Goal: Transaction & Acquisition: Purchase product/service

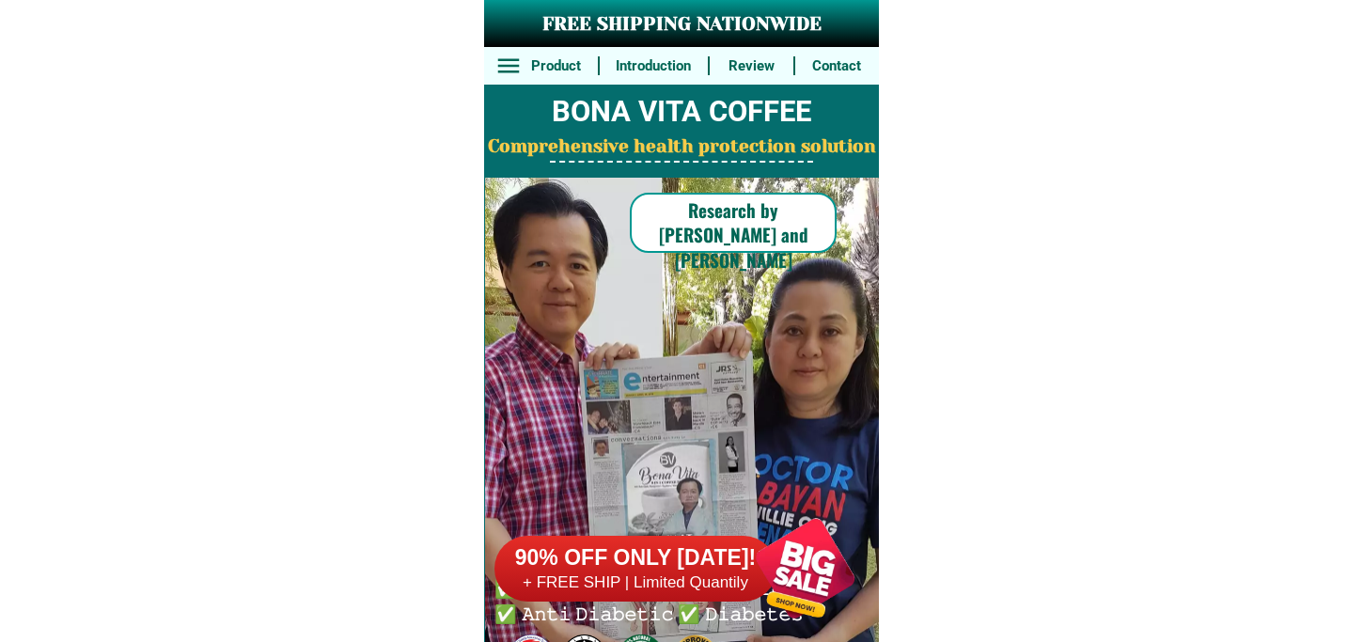
click at [689, 581] on h6 "+ FREE SHIP | Limited Quantily" at bounding box center [635, 582] width 282 height 21
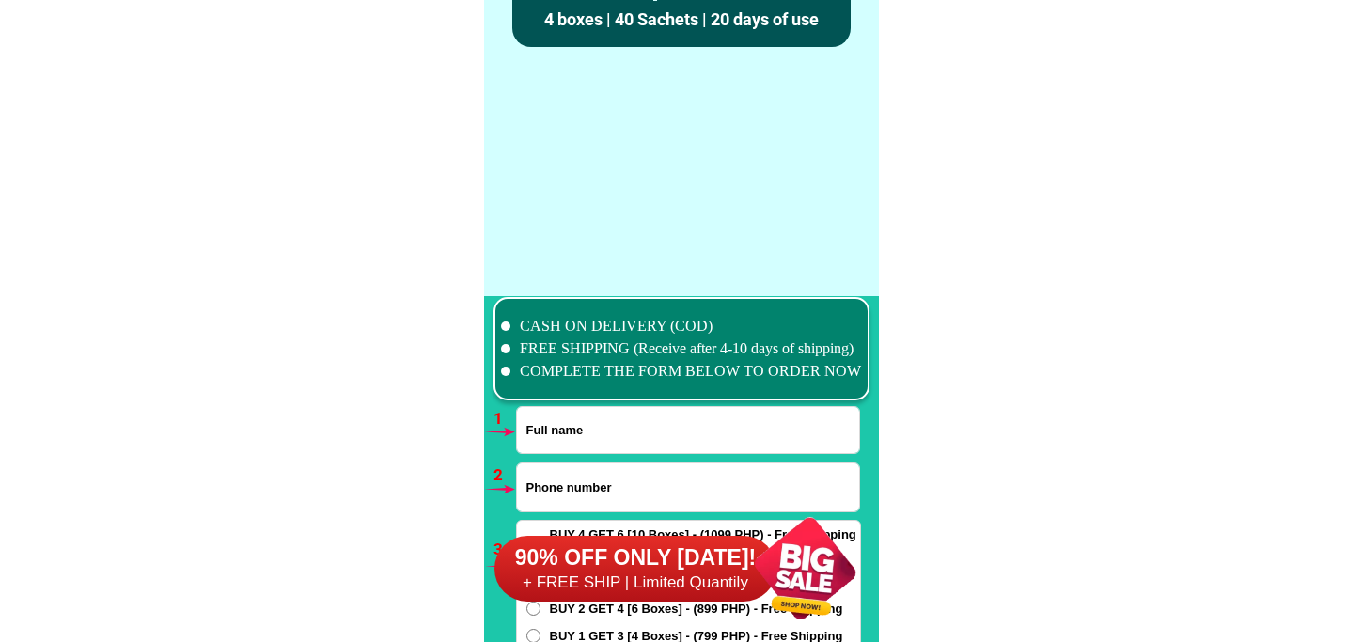
scroll to position [13823, 0]
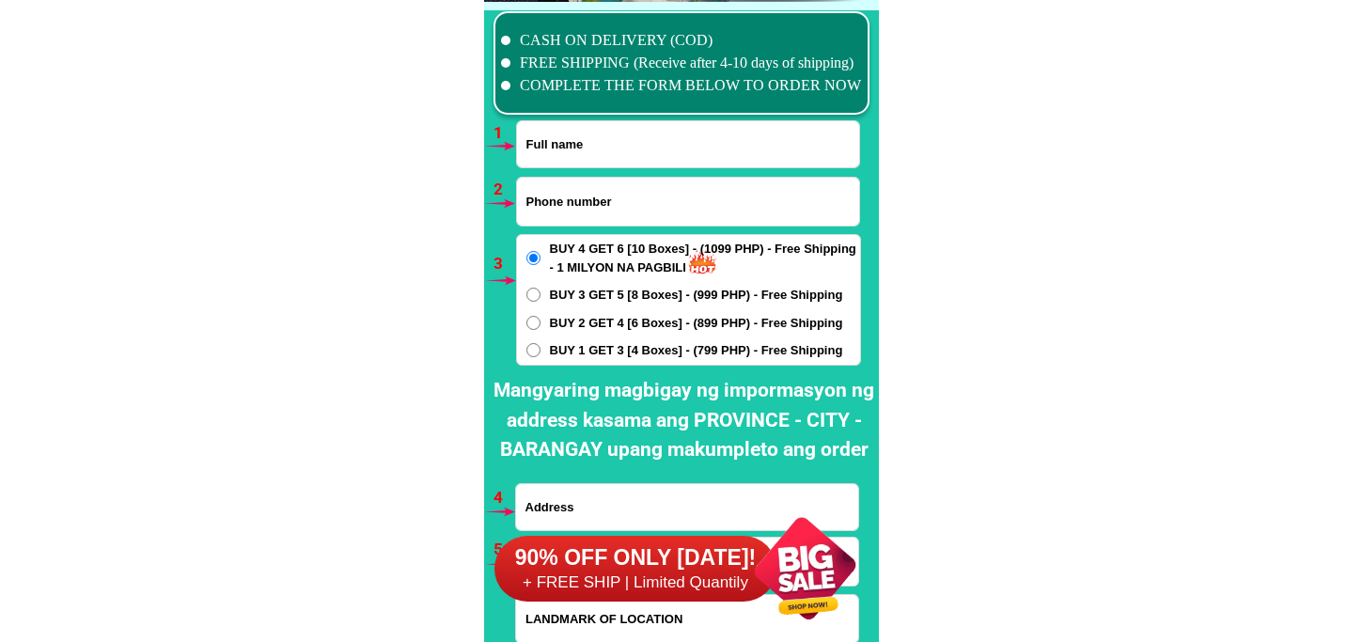
click at [611, 141] on input "Input full_name" at bounding box center [688, 144] width 342 height 46
paste input "[PERSON_NAME]"
type input "[PERSON_NAME]"
click at [587, 193] on input "Input phone_number" at bounding box center [688, 202] width 342 height 48
paste input "09484525935"
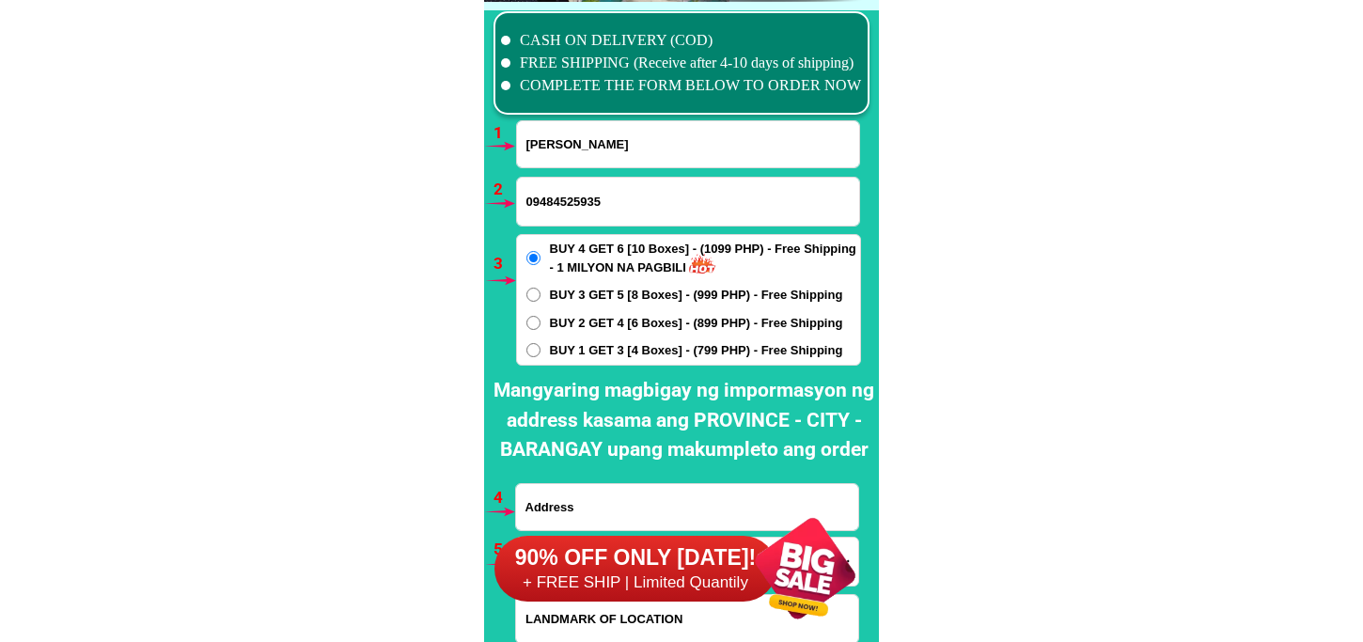
type input "09484525935"
click at [574, 350] on span "BUY 1 GET 3 [4 Boxes] - (799 PHP) - Free Shipping" at bounding box center [696, 350] width 293 height 19
click at [540, 350] on input "BUY 1 GET 3 [4 Boxes] - (799 PHP) - Free Shipping" at bounding box center [533, 350] width 14 height 14
radio input "true"
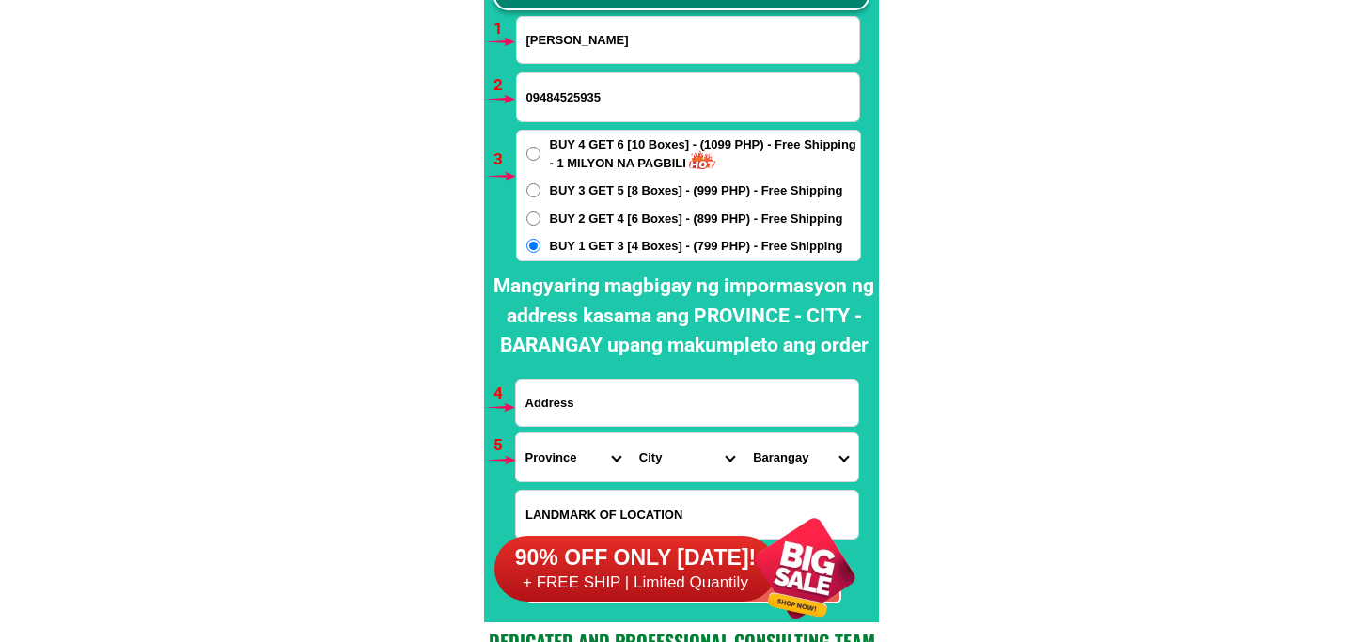
click at [577, 389] on input "Input address" at bounding box center [687, 403] width 342 height 46
paste input "purok himaya brgy alijis bacolod city neg occ"
type input "purok himaya brgy alijis bacolod city neg occ"
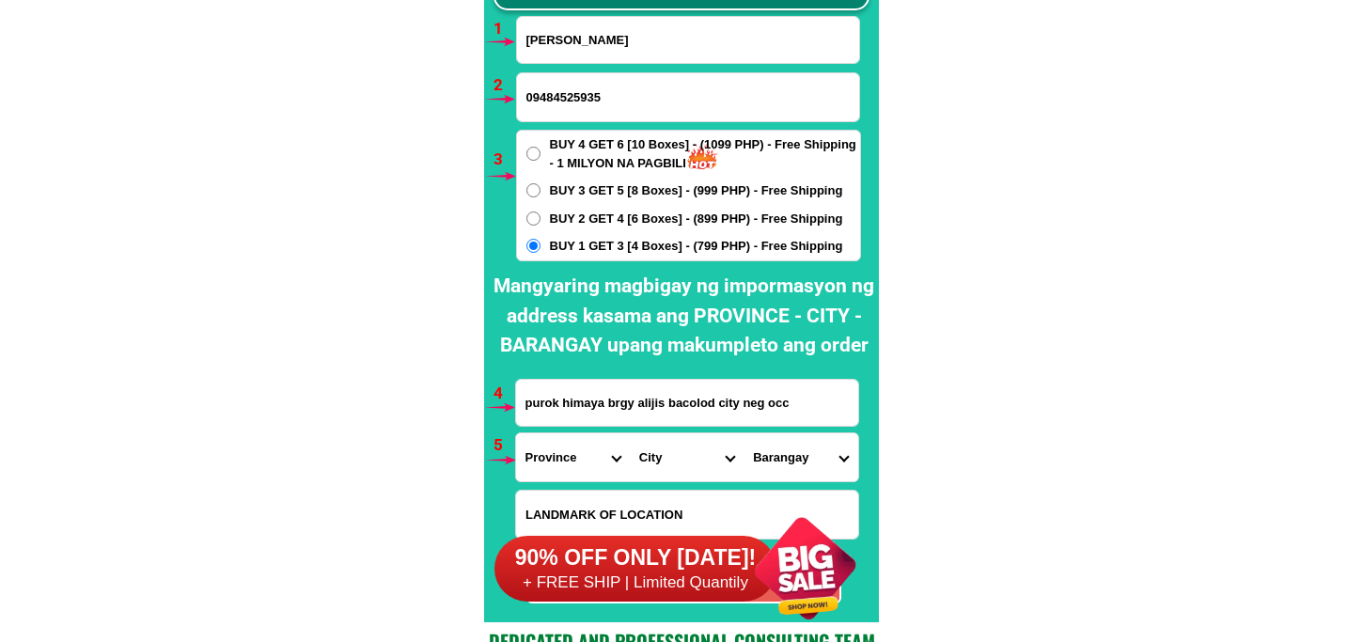
scroll to position [14031, 0]
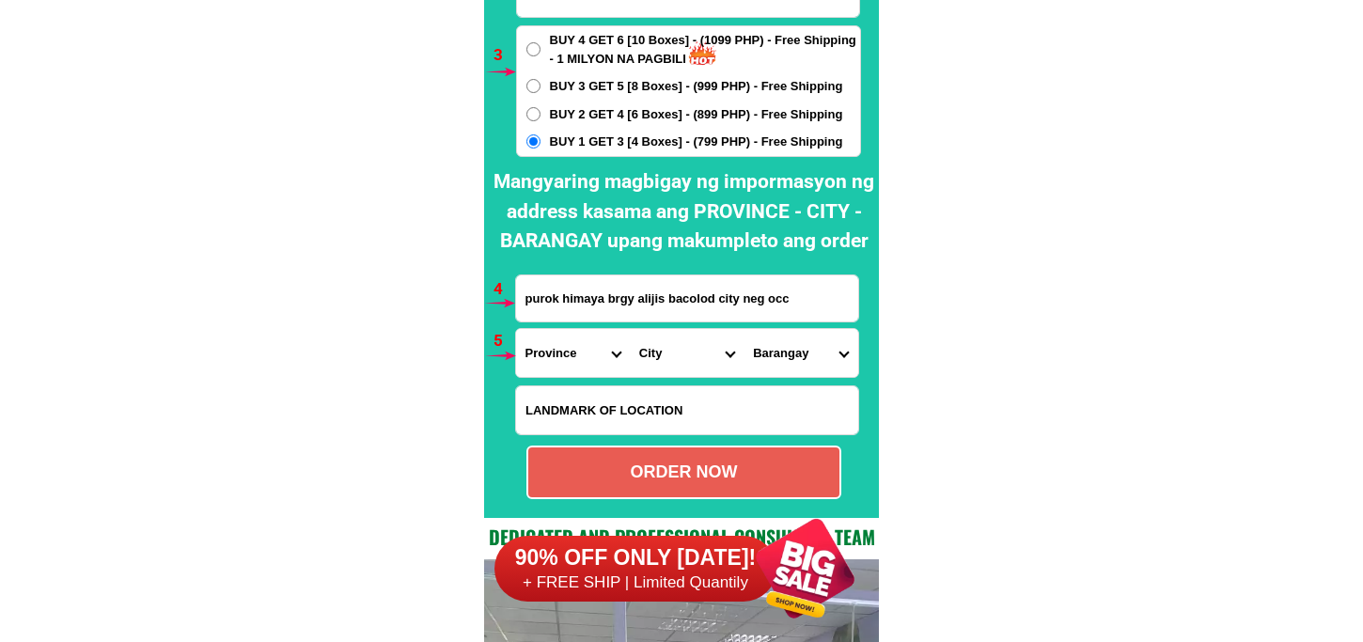
click at [551, 350] on select "Province [GEOGRAPHIC_DATA] [GEOGRAPHIC_DATA][PERSON_NAME][GEOGRAPHIC_DATA][GEOG…" at bounding box center [573, 353] width 114 height 48
click at [516, 329] on select "Province [GEOGRAPHIC_DATA] [GEOGRAPHIC_DATA][PERSON_NAME][GEOGRAPHIC_DATA][GEOG…" at bounding box center [573, 353] width 114 height 48
click at [573, 343] on select "Province [GEOGRAPHIC_DATA] [GEOGRAPHIC_DATA][PERSON_NAME][GEOGRAPHIC_DATA][GEOG…" at bounding box center [573, 353] width 114 height 48
select select "63_396"
click at [516, 329] on select "Province [GEOGRAPHIC_DATA] [GEOGRAPHIC_DATA][PERSON_NAME][GEOGRAPHIC_DATA][GEOG…" at bounding box center [573, 353] width 114 height 48
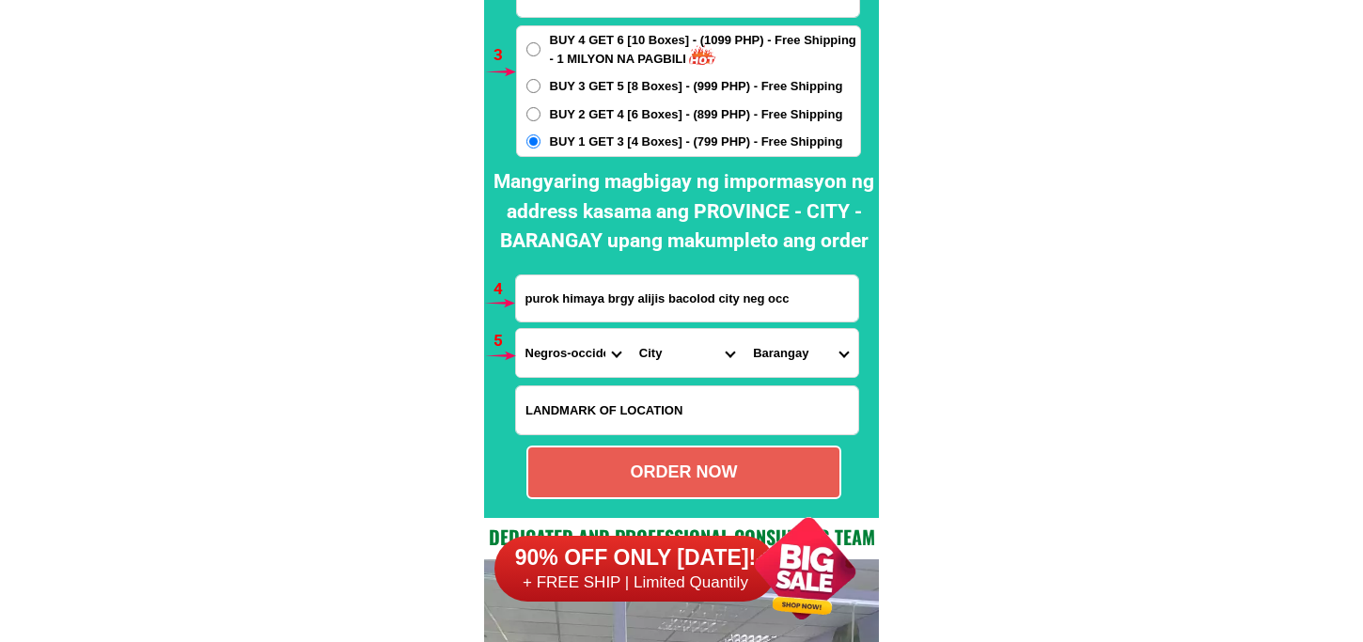
click at [662, 352] on select "City [GEOGRAPHIC_DATA]-city [GEOGRAPHIC_DATA]-city [GEOGRAPHIC_DATA][PERSON_NAM…" at bounding box center [687, 353] width 114 height 48
select select "63_3968348"
click at [630, 329] on select "City [GEOGRAPHIC_DATA]-city [GEOGRAPHIC_DATA]-city [GEOGRAPHIC_DATA][PERSON_NAM…" at bounding box center [687, 353] width 114 height 48
click at [795, 369] on select "Barangay [PERSON_NAME] Barangay 1 (pob.) Barangay 10 (pob.) Barangay 11 (pob.) …" at bounding box center [801, 353] width 114 height 48
select select "63_396834857259"
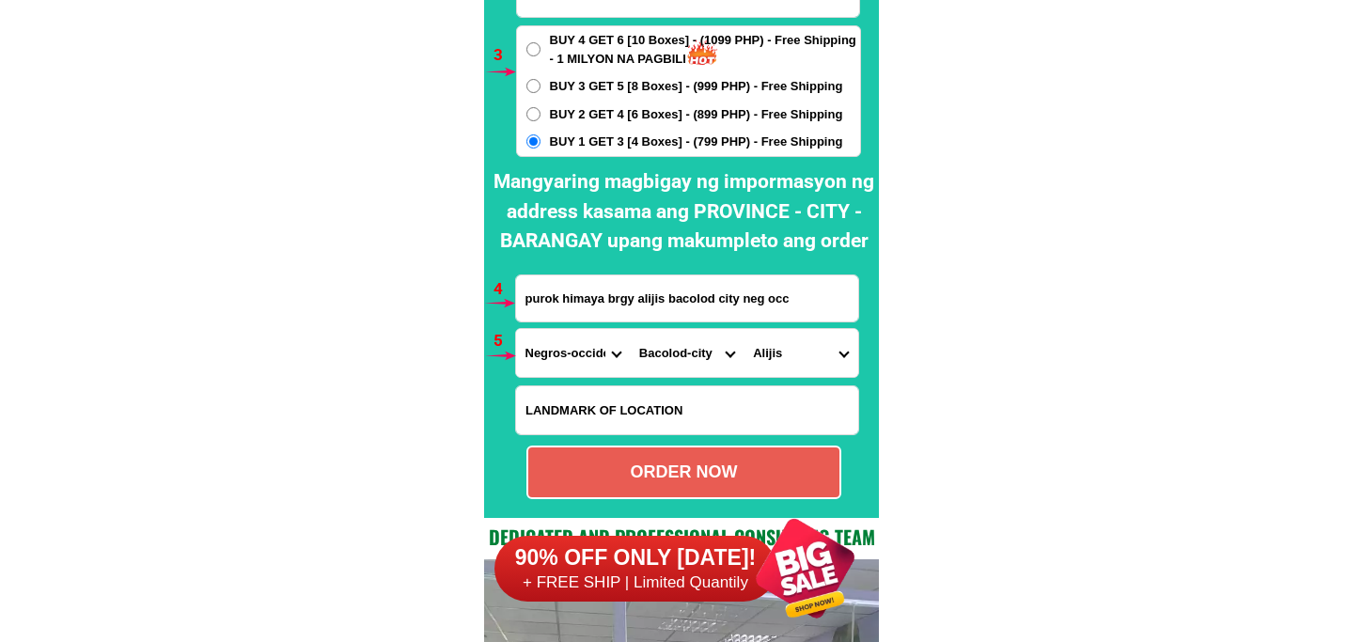
click at [744, 329] on select "Barangay [PERSON_NAME] Barangay 1 (pob.) Barangay 10 (pob.) Barangay 11 (pob.) …" at bounding box center [801, 353] width 114 height 48
click at [674, 458] on div "ORDER NOW" at bounding box center [683, 473] width 315 height 54
type input "purok himaya brgy alijis bacolod city neg occ"
radio input "true"
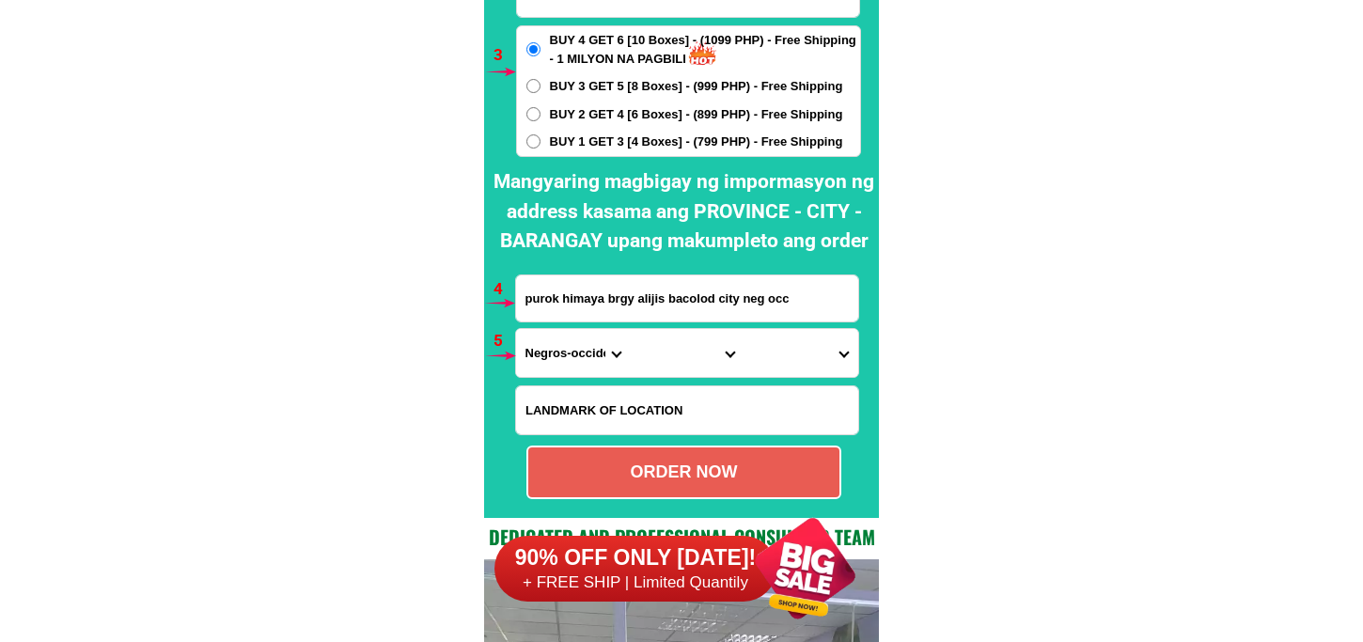
scroll to position [13927, 0]
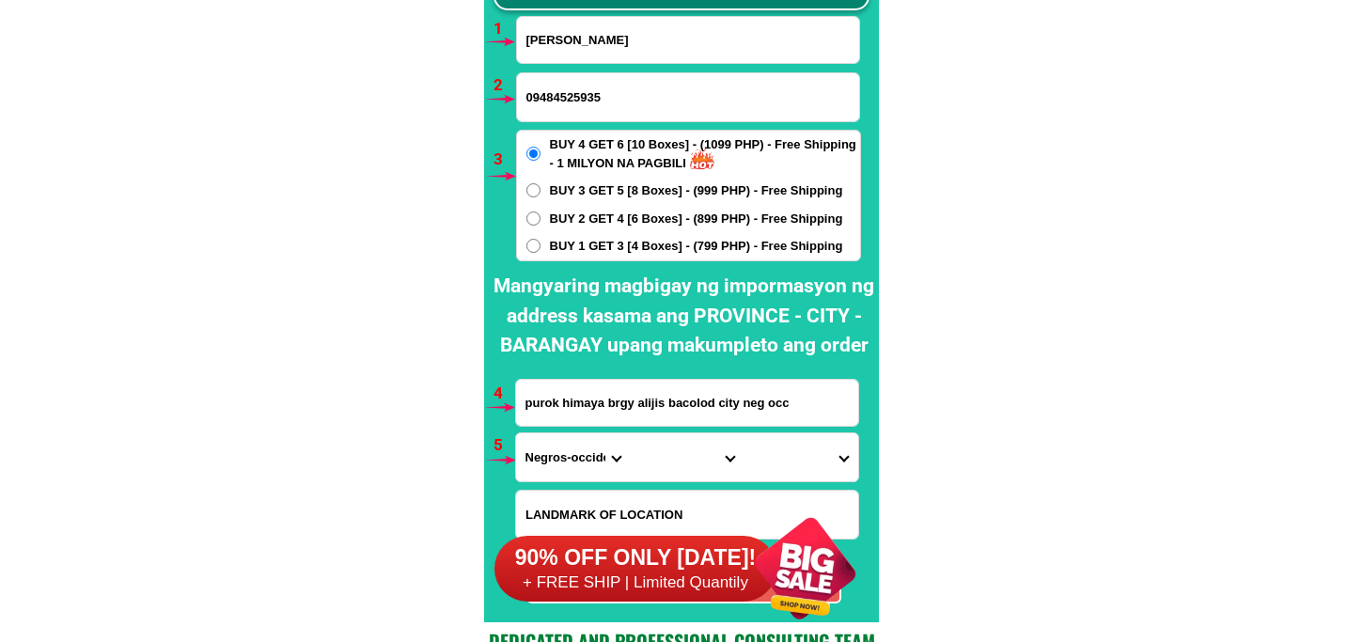
click at [572, 109] on input "09484525935" at bounding box center [688, 97] width 342 height 48
paste input "09649553276"
type input "09649553276"
click at [609, 36] on input "Input full_name" at bounding box center [688, 40] width 342 height 46
paste input "[PERSON_NAME]"
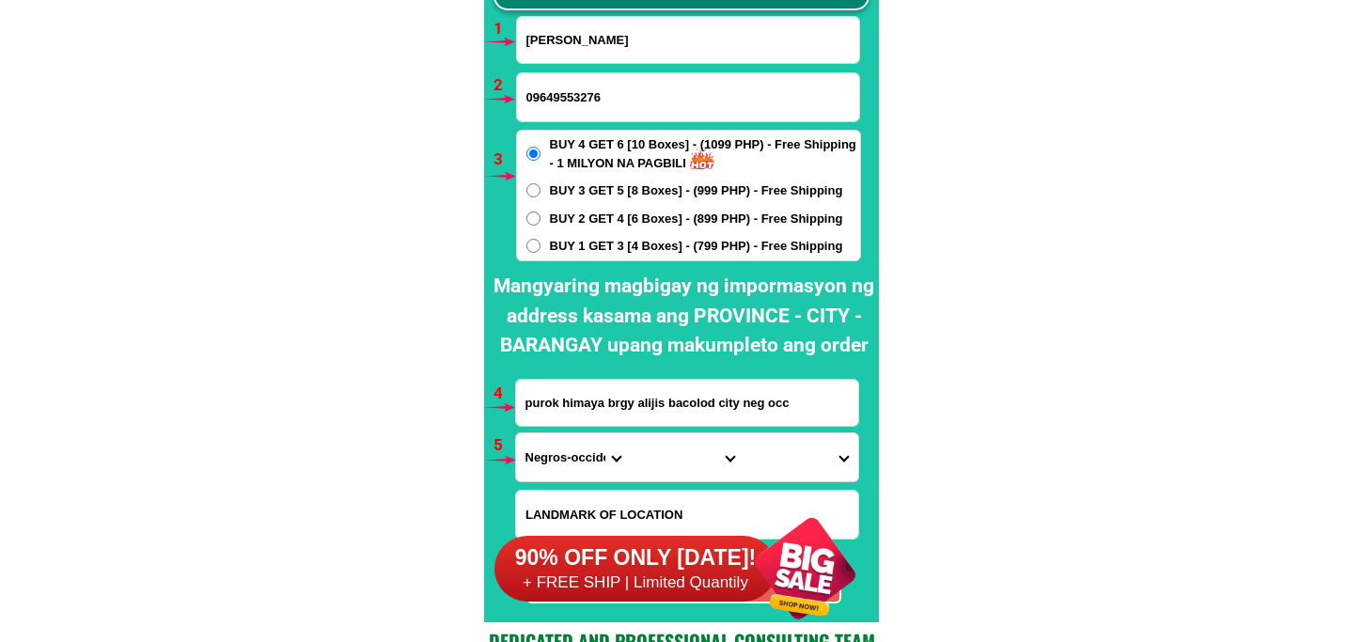
type input "[PERSON_NAME]"
click at [604, 239] on span "BUY 1 GET 3 [4 Boxes] - (799 PHP) - Free Shipping" at bounding box center [696, 246] width 293 height 19
click at [540, 239] on input "BUY 1 GET 3 [4 Boxes] - (799 PHP) - Free Shipping" at bounding box center [533, 246] width 14 height 14
radio input "true"
drag, startPoint x: 575, startPoint y: 407, endPoint x: 607, endPoint y: 424, distance: 36.2
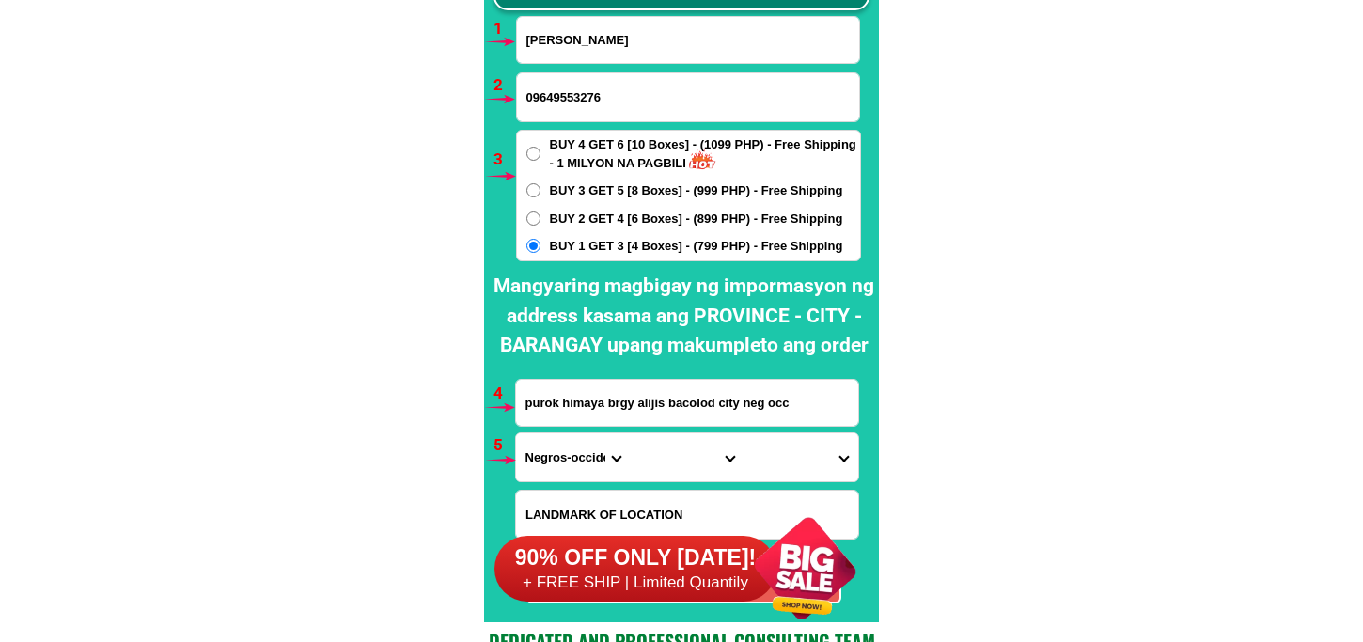
click at [575, 407] on input "purok himaya brgy alijis bacolod city neg occ" at bounding box center [687, 403] width 342 height 46
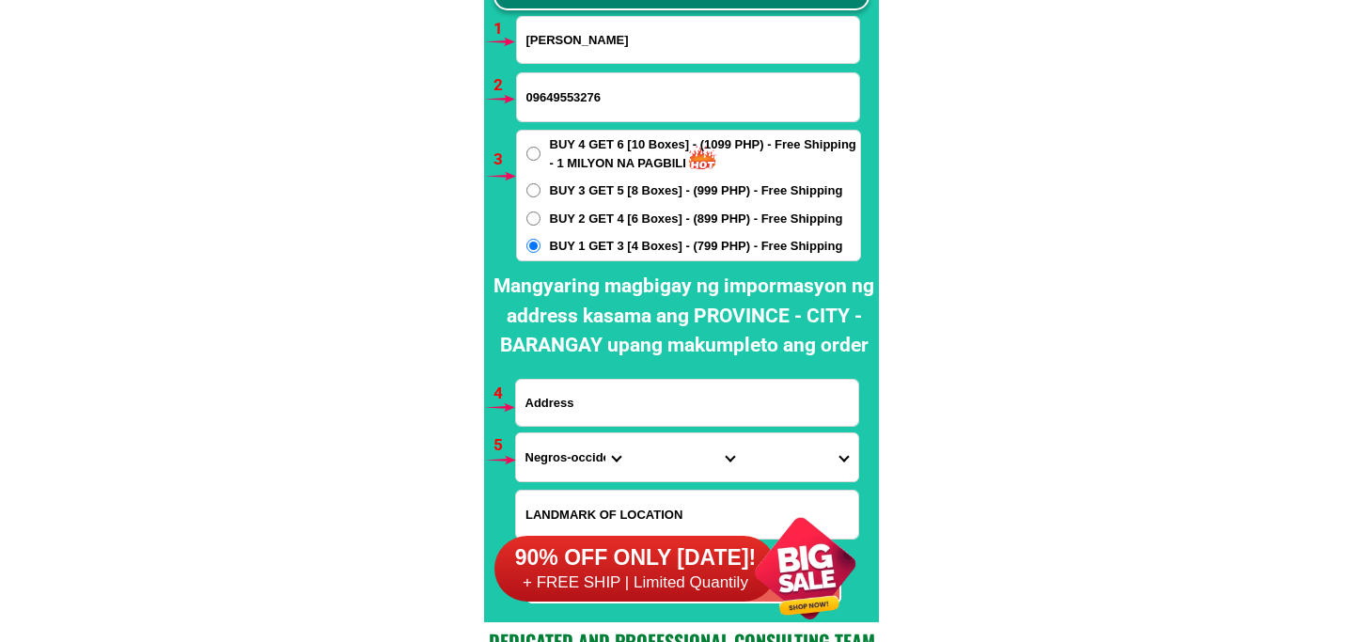
paste input "Address, [GEOGRAPHIC_DATA][PERSON_NAME], [GEOGRAPHIC_DATA], near [GEOGRAPHIC_DA…"
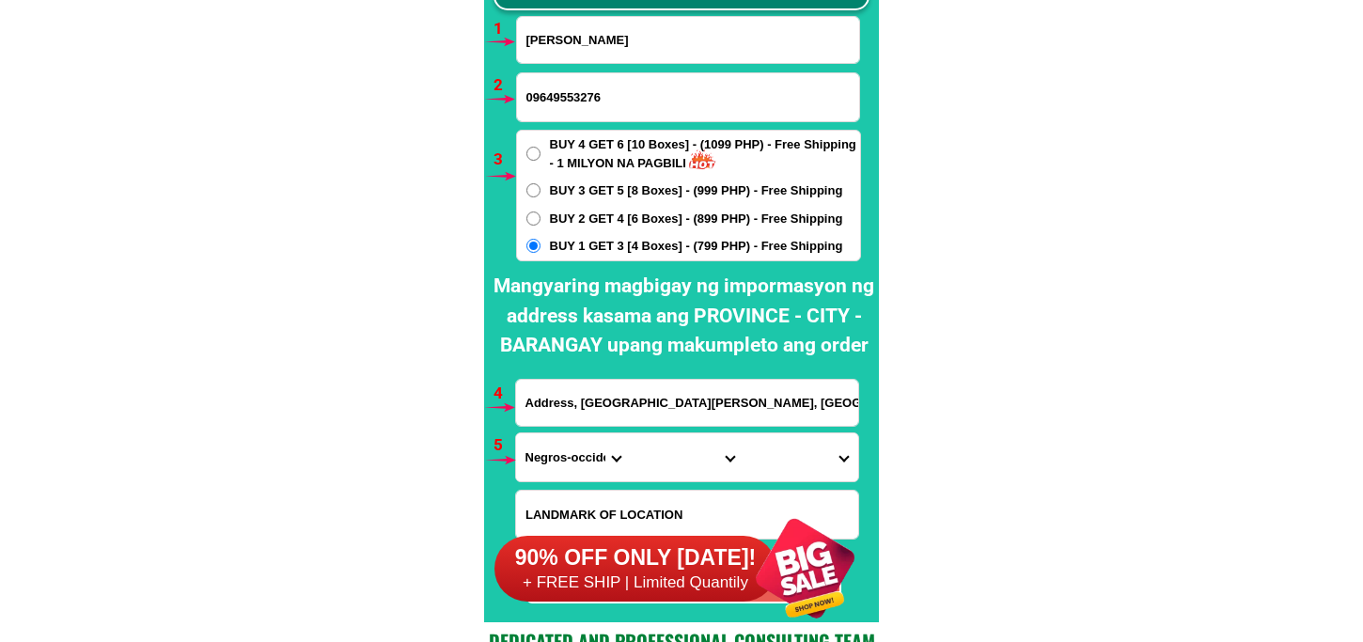
scroll to position [0, 163]
type input "Address, [GEOGRAPHIC_DATA][PERSON_NAME], [GEOGRAPHIC_DATA], near [GEOGRAPHIC_DA…"
drag, startPoint x: 551, startPoint y: 454, endPoint x: 556, endPoint y: 433, distance: 21.2
click at [551, 454] on select "Province [GEOGRAPHIC_DATA] [GEOGRAPHIC_DATA][PERSON_NAME][GEOGRAPHIC_DATA][GEOG…" at bounding box center [573, 457] width 114 height 48
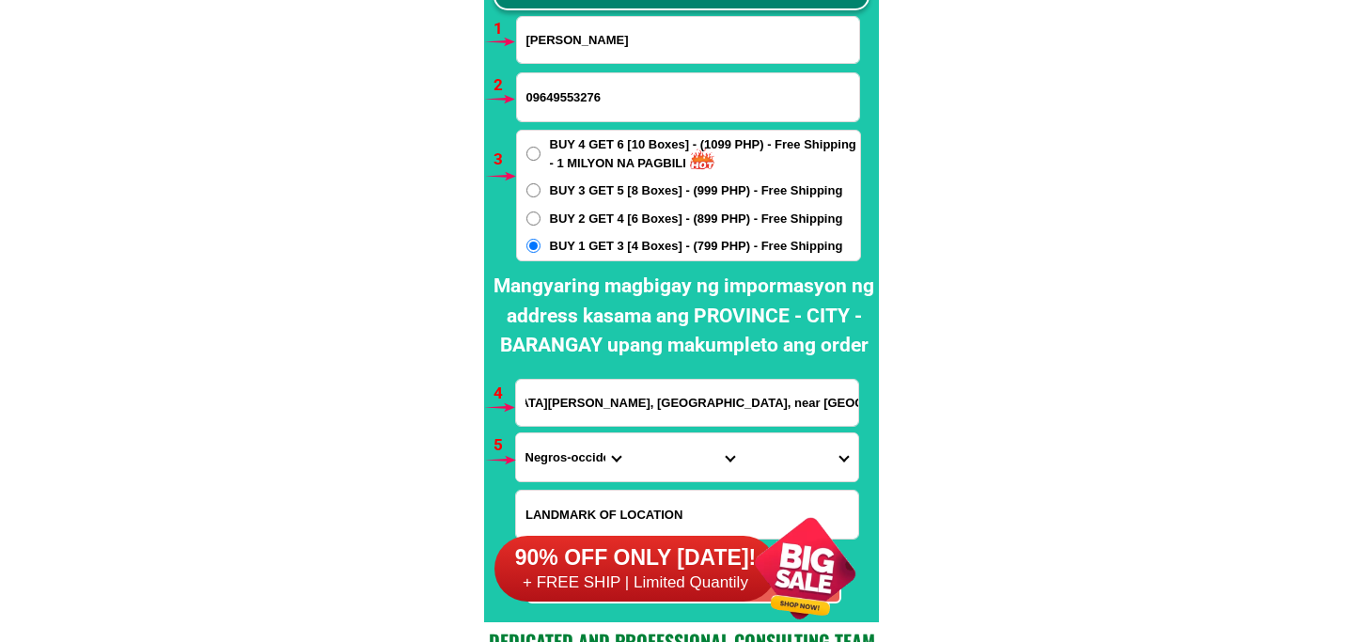
scroll to position [0, 0]
select select "63_397"
click at [516, 433] on select "Province [GEOGRAPHIC_DATA] [GEOGRAPHIC_DATA][PERSON_NAME][GEOGRAPHIC_DATA][GEOG…" at bounding box center [573, 457] width 114 height 48
drag, startPoint x: 656, startPoint y: 466, endPoint x: 662, endPoint y: 447, distance: 19.6
click at [658, 461] on select "City [GEOGRAPHIC_DATA][PERSON_NAME][GEOGRAPHIC_DATA][GEOGRAPHIC_DATA] [GEOGRAPH…" at bounding box center [687, 457] width 114 height 48
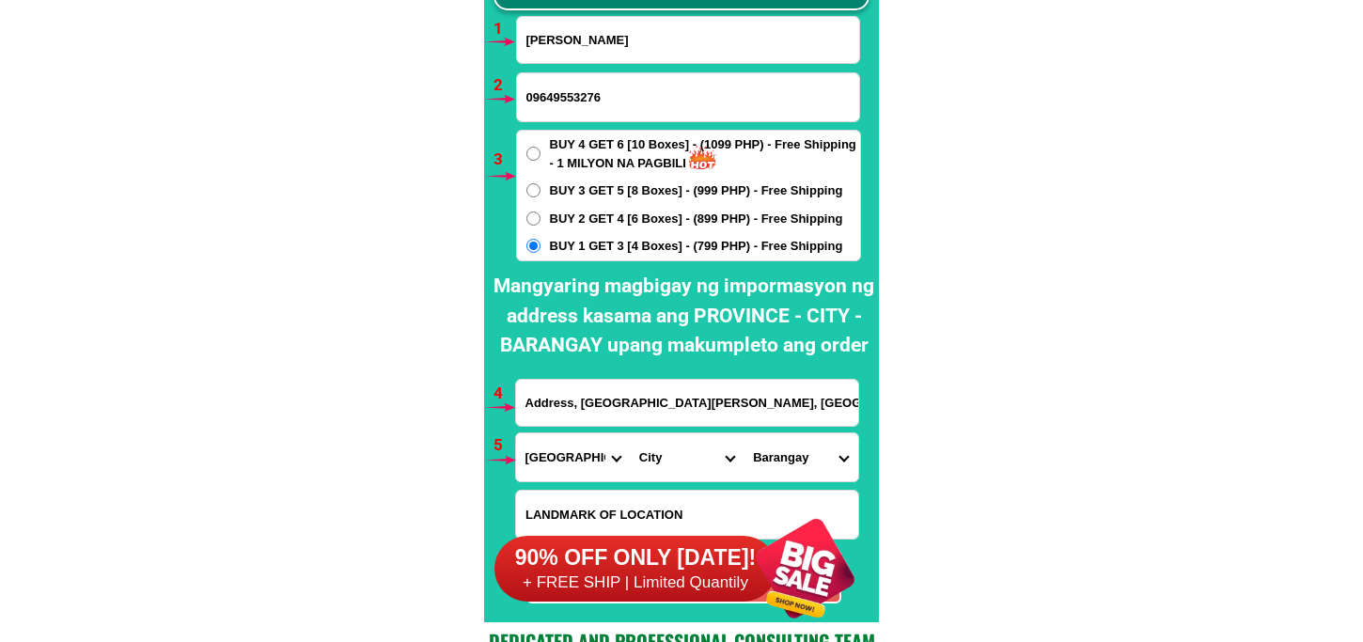
select select "63_397900"
click at [630, 433] on select "City [GEOGRAPHIC_DATA][PERSON_NAME][GEOGRAPHIC_DATA][GEOGRAPHIC_DATA] [GEOGRAPH…" at bounding box center [687, 457] width 114 height 48
drag, startPoint x: 782, startPoint y: 456, endPoint x: 782, endPoint y: 436, distance: 19.7
click at [782, 452] on select "[GEOGRAPHIC_DATA] (pob.) Barangay 10 (pob.) Barangay 2 (pob.) Barangay 3 (pob.)…" at bounding box center [801, 457] width 114 height 48
select select "63_3979001338"
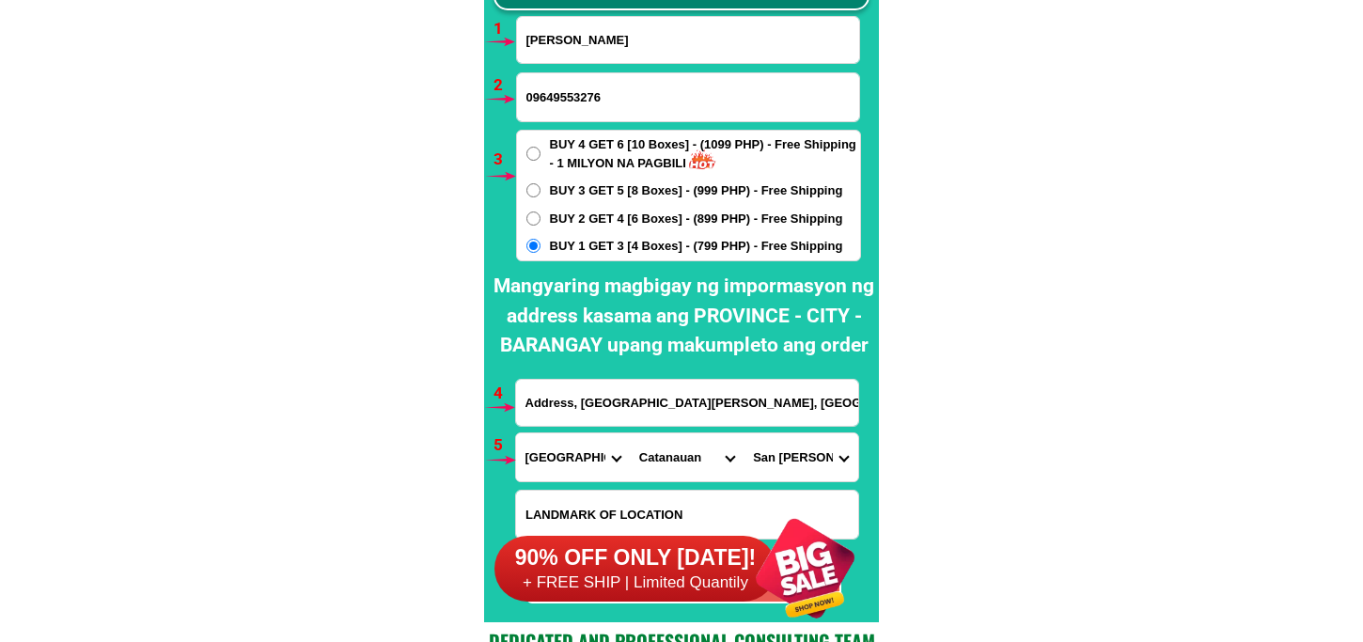
click at [744, 433] on select "[GEOGRAPHIC_DATA] (pob.) Barangay 10 (pob.) Barangay 2 (pob.) Barangay 3 (pob.)…" at bounding box center [801, 457] width 114 height 48
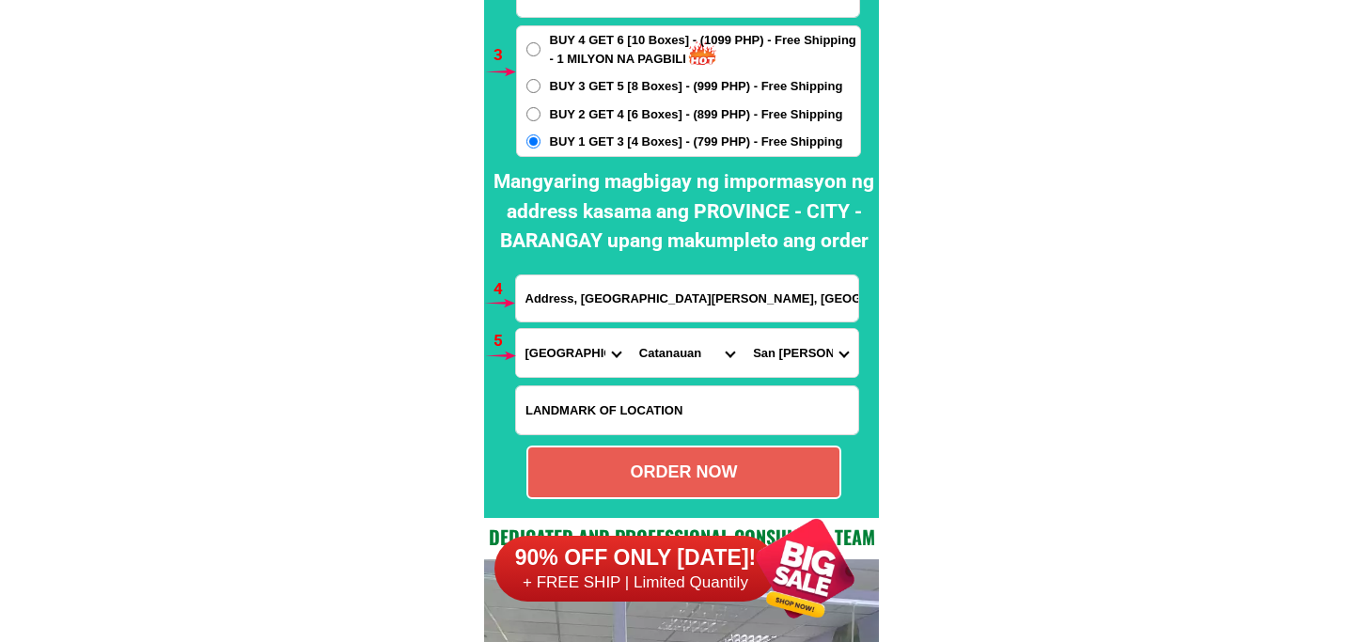
click at [637, 468] on div "ORDER NOW" at bounding box center [683, 472] width 311 height 25
radio input "true"
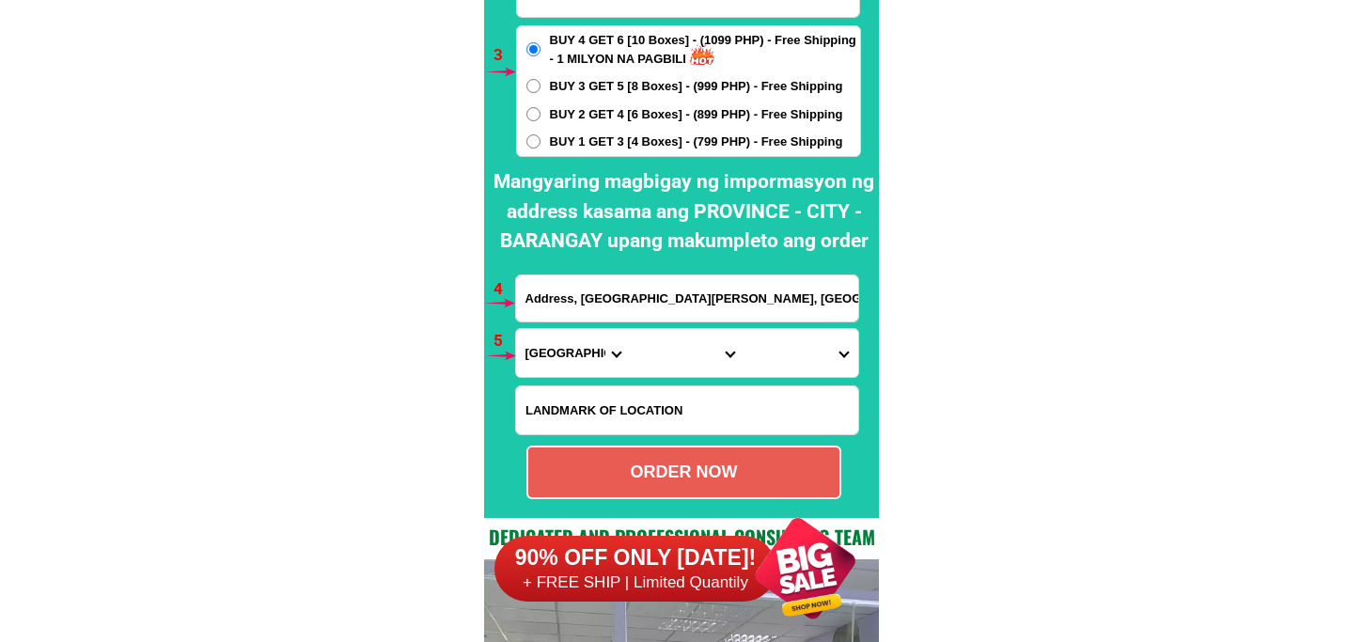
scroll to position [13823, 0]
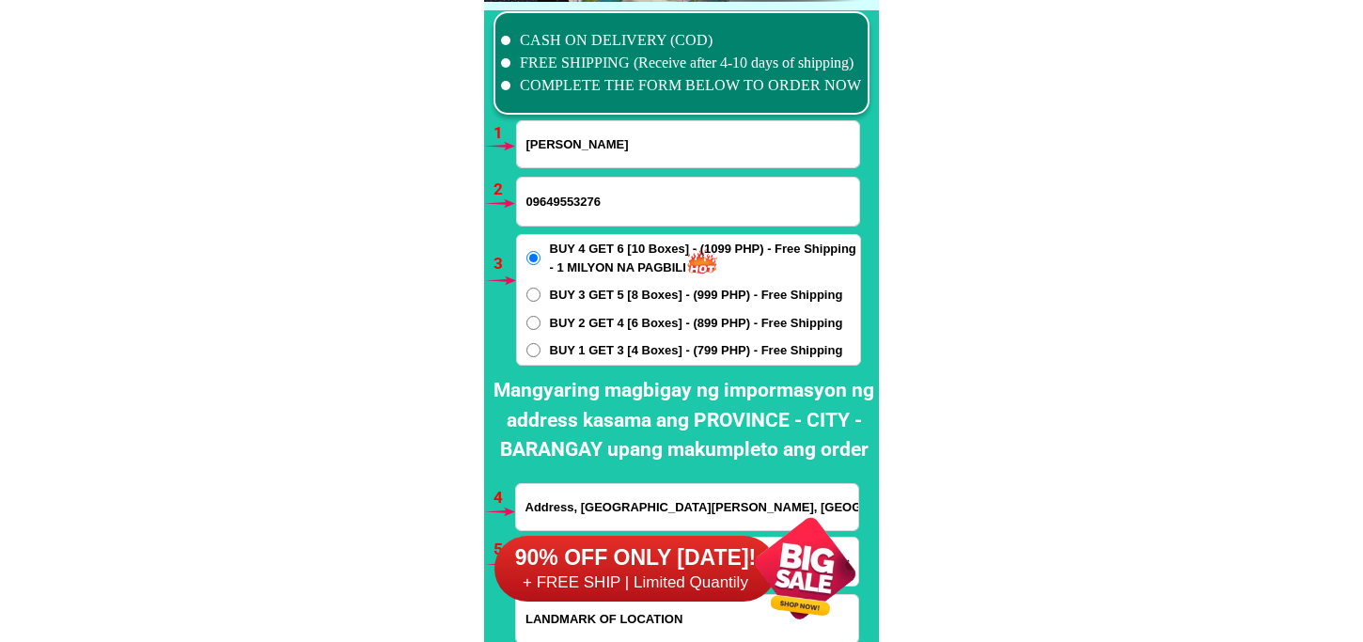
click at [590, 143] on input "[PERSON_NAME]" at bounding box center [688, 144] width 342 height 46
paste input "Pecing Ramboyong"
type input "Pecing Ramboyong"
click at [562, 352] on span "BUY 1 GET 3 [4 Boxes] - (799 PHP) - Free Shipping" at bounding box center [696, 350] width 293 height 19
click at [540, 352] on input "BUY 1 GET 3 [4 Boxes] - (799 PHP) - Free Shipping" at bounding box center [533, 350] width 14 height 14
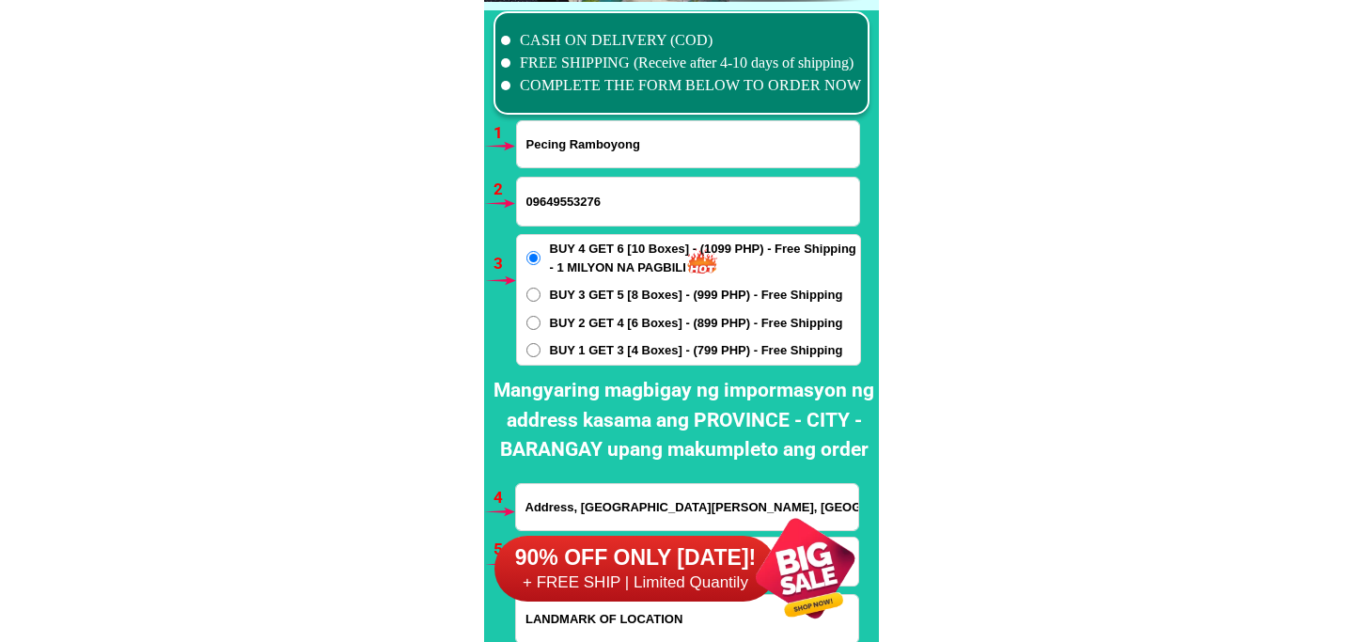
radio input "true"
drag, startPoint x: 553, startPoint y: 186, endPoint x: 560, endPoint y: 193, distance: 10.0
click at [553, 186] on input "09649553276" at bounding box center [688, 202] width 342 height 48
paste input "09851446433"
type input "09851446433"
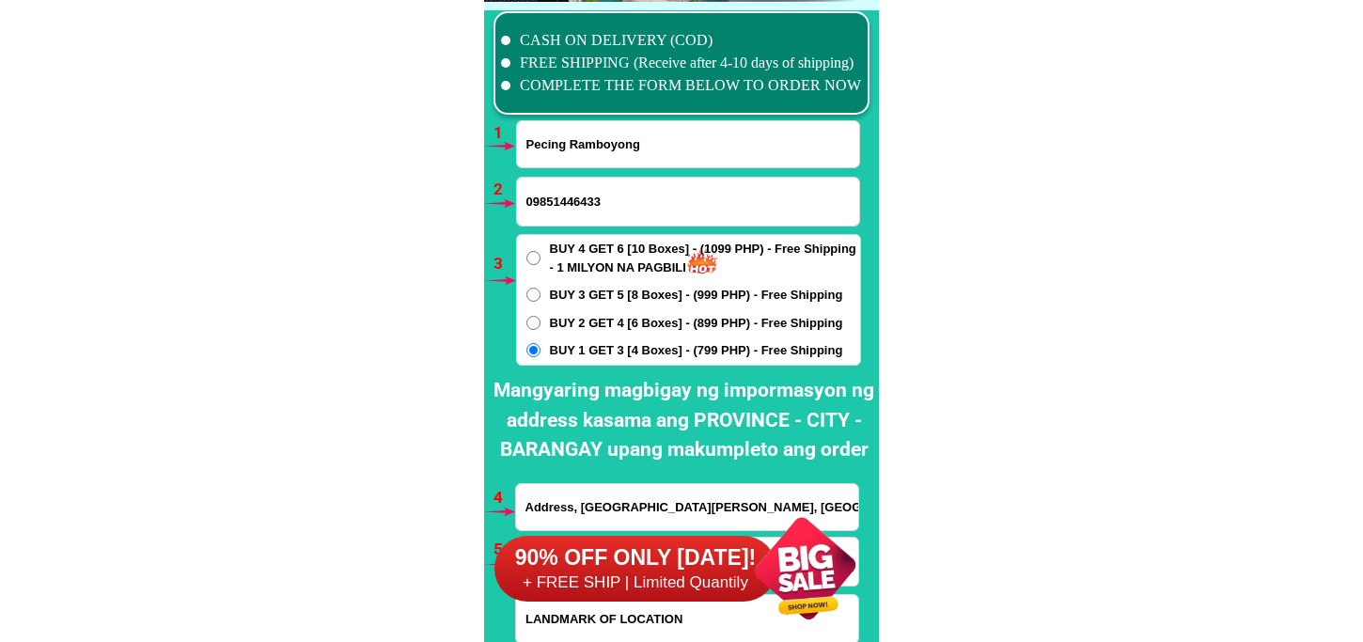
scroll to position [13927, 0]
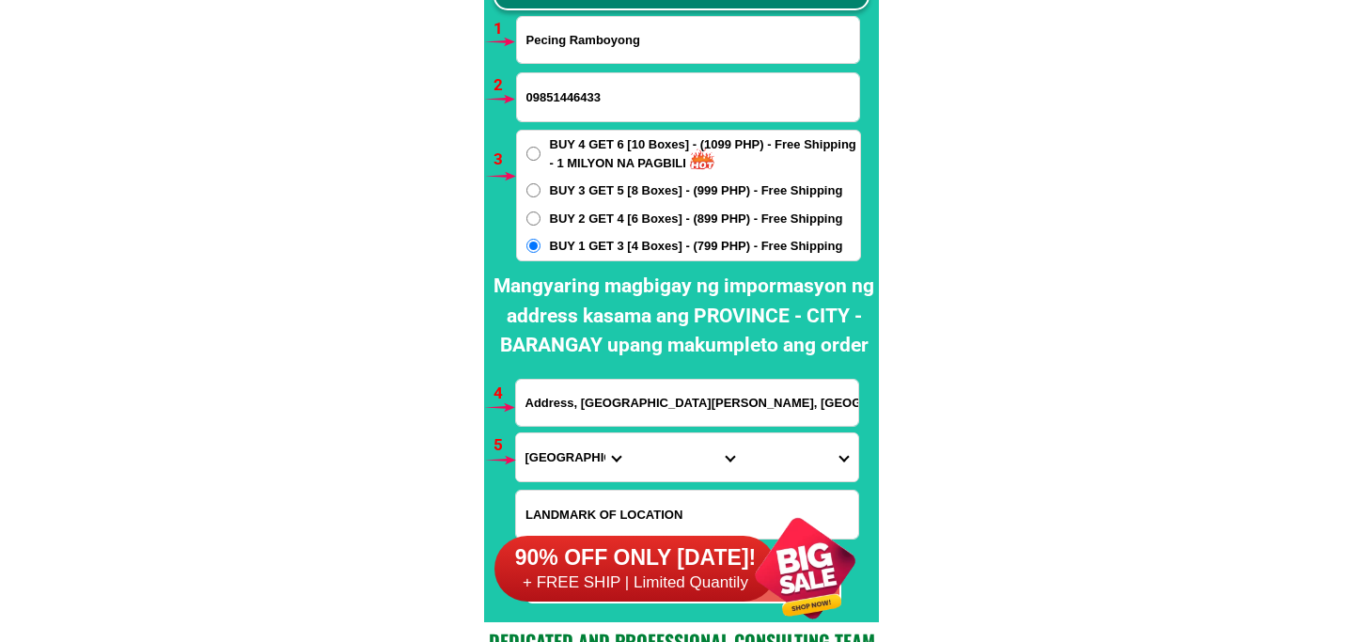
drag, startPoint x: 634, startPoint y: 399, endPoint x: 664, endPoint y: 400, distance: 29.2
click at [634, 399] on input "Address, [GEOGRAPHIC_DATA][PERSON_NAME], [GEOGRAPHIC_DATA], near [GEOGRAPHIC_DA…" at bounding box center [687, 403] width 342 height 46
paste input "Mam details Address [DEMOGRAPHIC_DATA][PERSON_NAME] Brgy Calayaan Gerona Tarlac…"
type input "Mam details Address [DEMOGRAPHIC_DATA][PERSON_NAME] Brgy Calayaan Gerona Tarlac…"
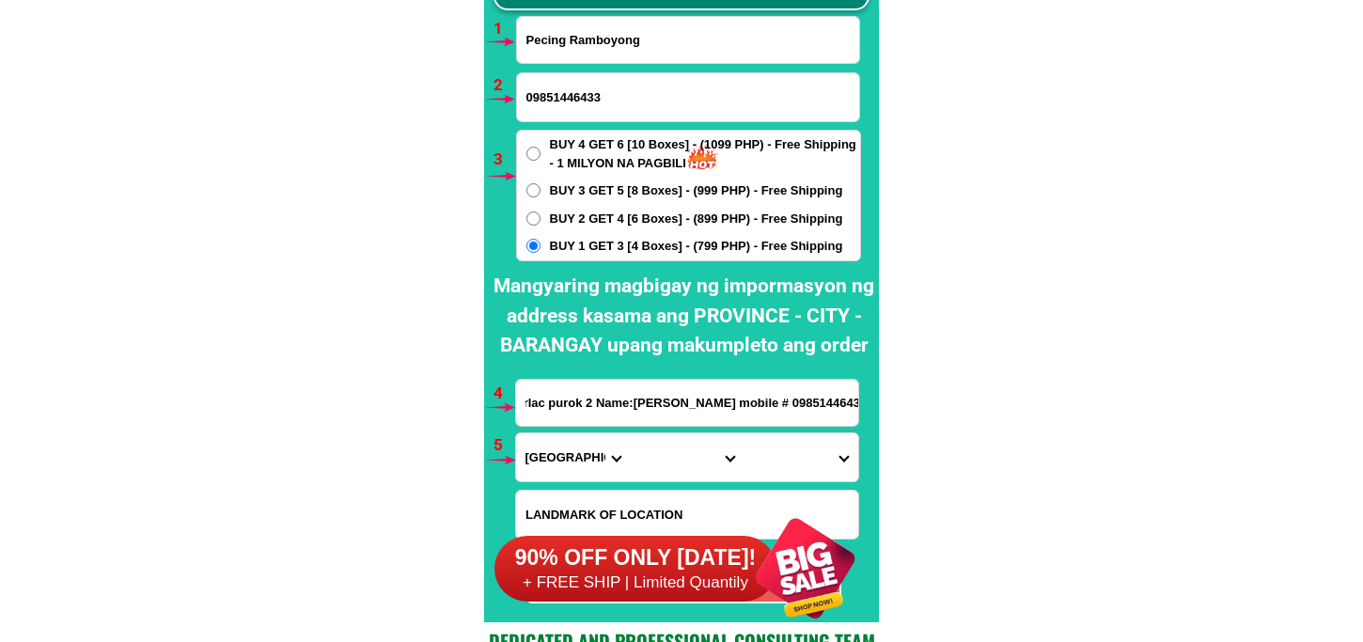
scroll to position [0, 522]
drag, startPoint x: 562, startPoint y: 465, endPoint x: 572, endPoint y: 434, distance: 32.4
click at [562, 465] on select "Province [GEOGRAPHIC_DATA] [GEOGRAPHIC_DATA][PERSON_NAME][GEOGRAPHIC_DATA][GEOG…" at bounding box center [573, 457] width 114 height 48
select select "63_225"
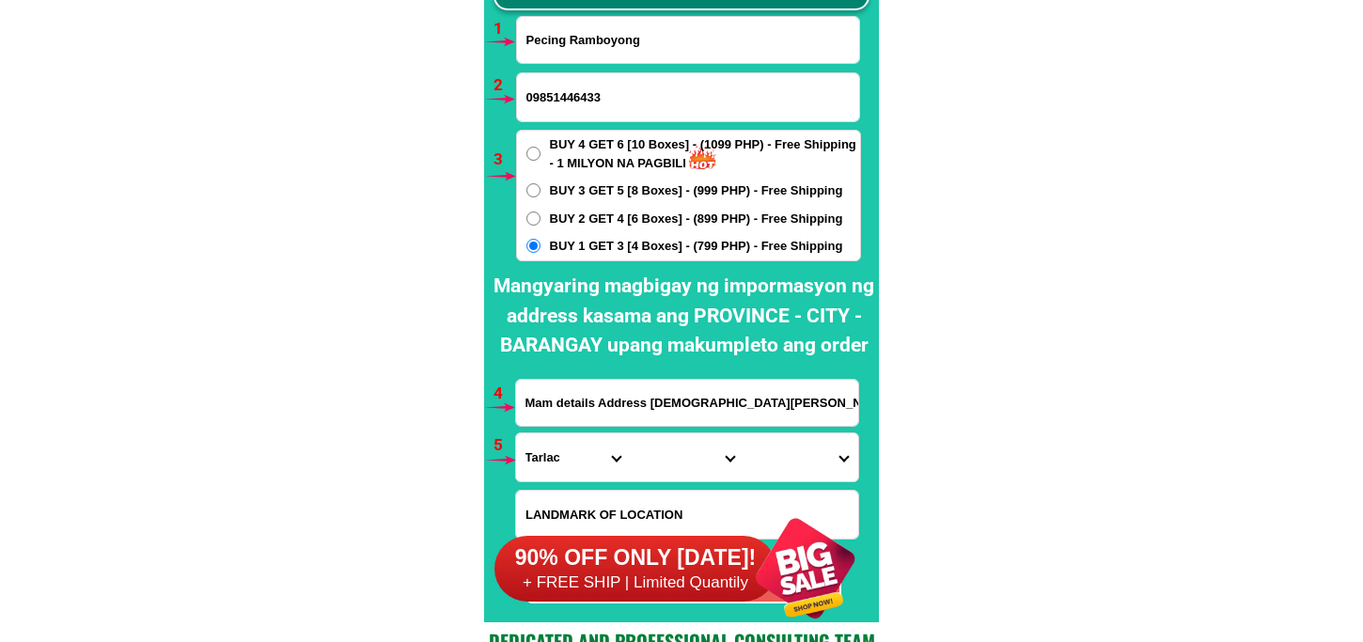
click at [516, 433] on select "Province [GEOGRAPHIC_DATA] [GEOGRAPHIC_DATA][PERSON_NAME][GEOGRAPHIC_DATA][GEOG…" at bounding box center [573, 457] width 114 height 48
click at [653, 455] on select "City Anao Bamban Camiling Capas [PERSON_NAME] Paniqui [PERSON_NAME] [GEOGRAPHIC…" at bounding box center [687, 457] width 114 height 48
select select "63_2253153"
click at [630, 433] on select "City Anao Bamban Camiling Capas [PERSON_NAME] Paniqui [PERSON_NAME] [GEOGRAPHIC…" at bounding box center [687, 457] width 114 height 48
click at [799, 463] on select "Barangay Abagon [PERSON_NAME] Buenlag Bularit Calayaan [PERSON_NAME] Danzo Dico…" at bounding box center [801, 457] width 114 height 48
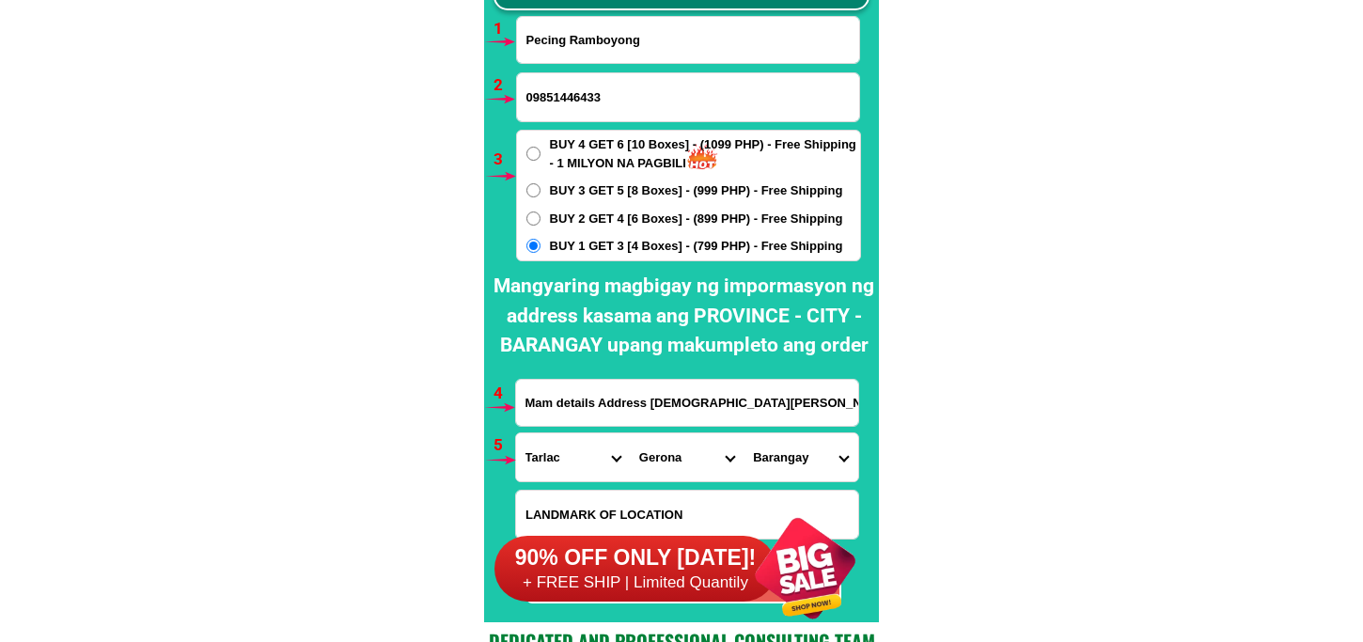
select select "63_22531538877"
click at [744, 433] on select "Barangay Abagon [PERSON_NAME] Buenlag Bularit Calayaan [PERSON_NAME] Danzo Dico…" at bounding box center [801, 457] width 114 height 48
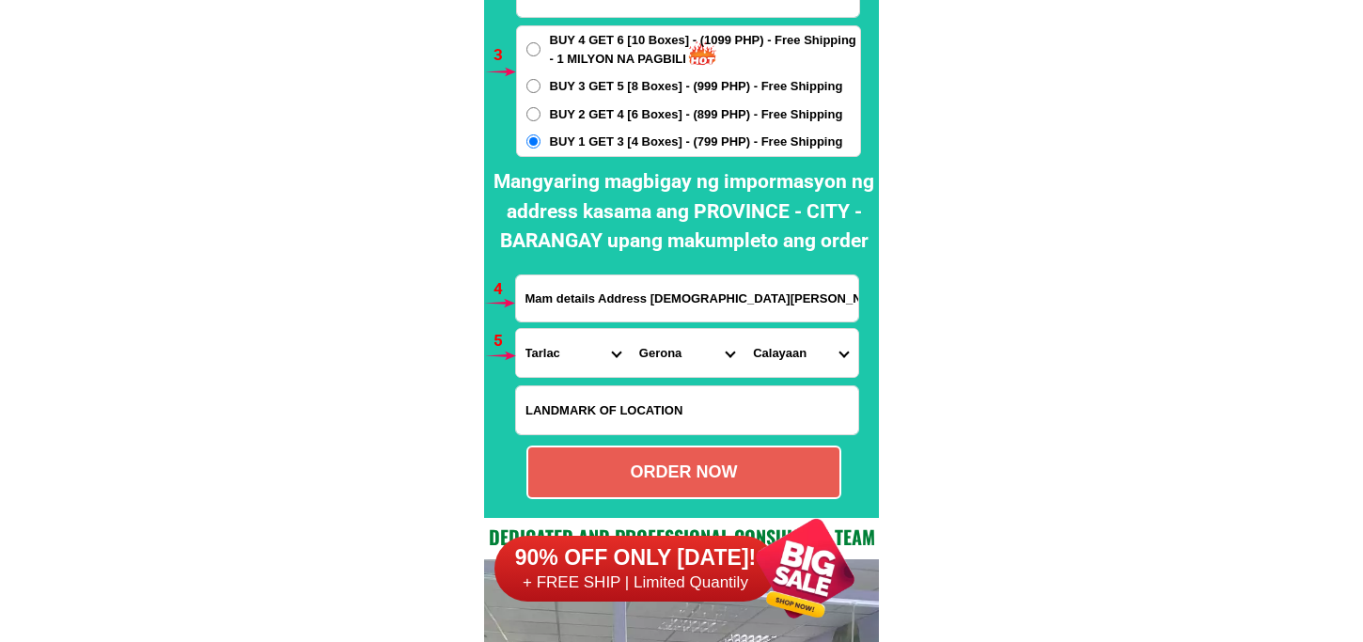
drag, startPoint x: 707, startPoint y: 466, endPoint x: 504, endPoint y: 337, distance: 240.9
click at [706, 466] on div "ORDER NOW" at bounding box center [683, 472] width 311 height 25
type input "09851446433"
radio input "true"
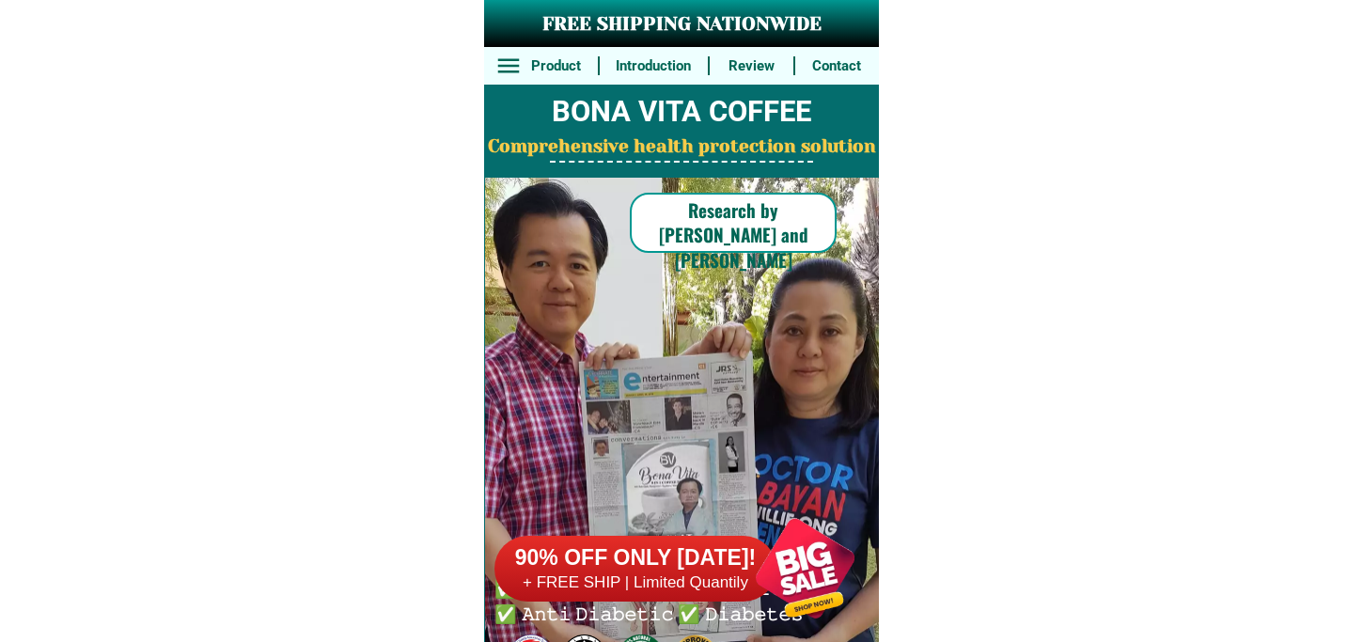
click at [740, 556] on div at bounding box center [805, 568] width 148 height 148
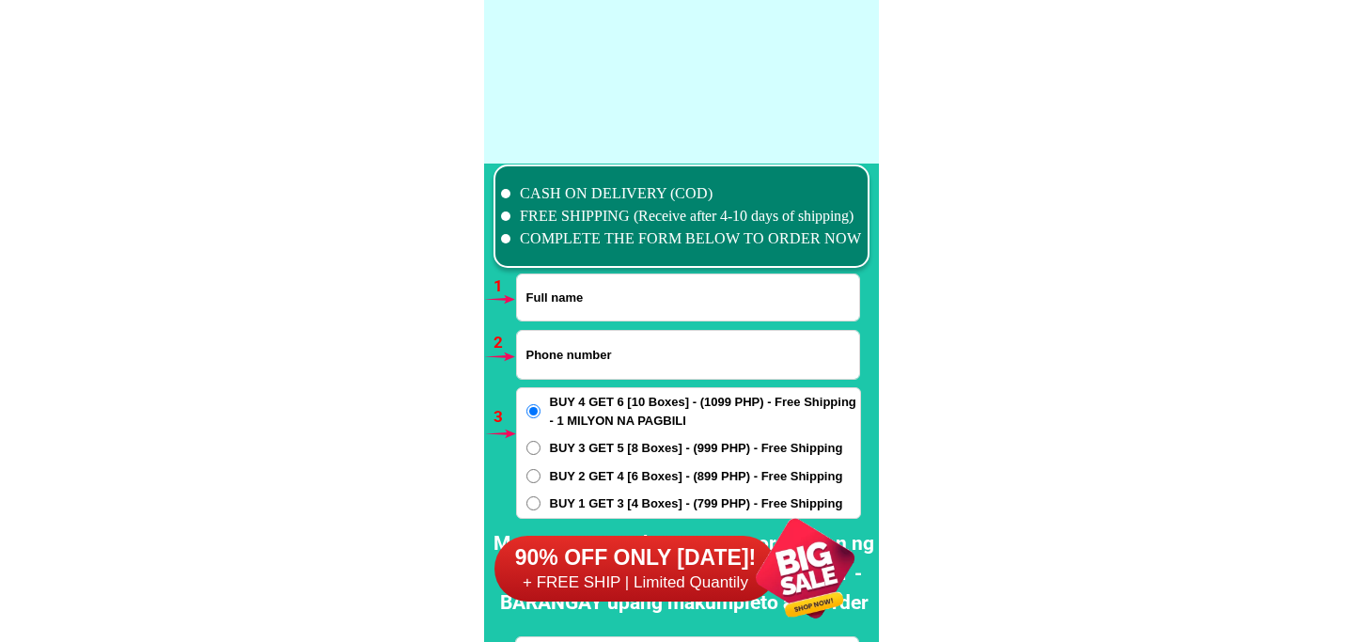
scroll to position [13823, 0]
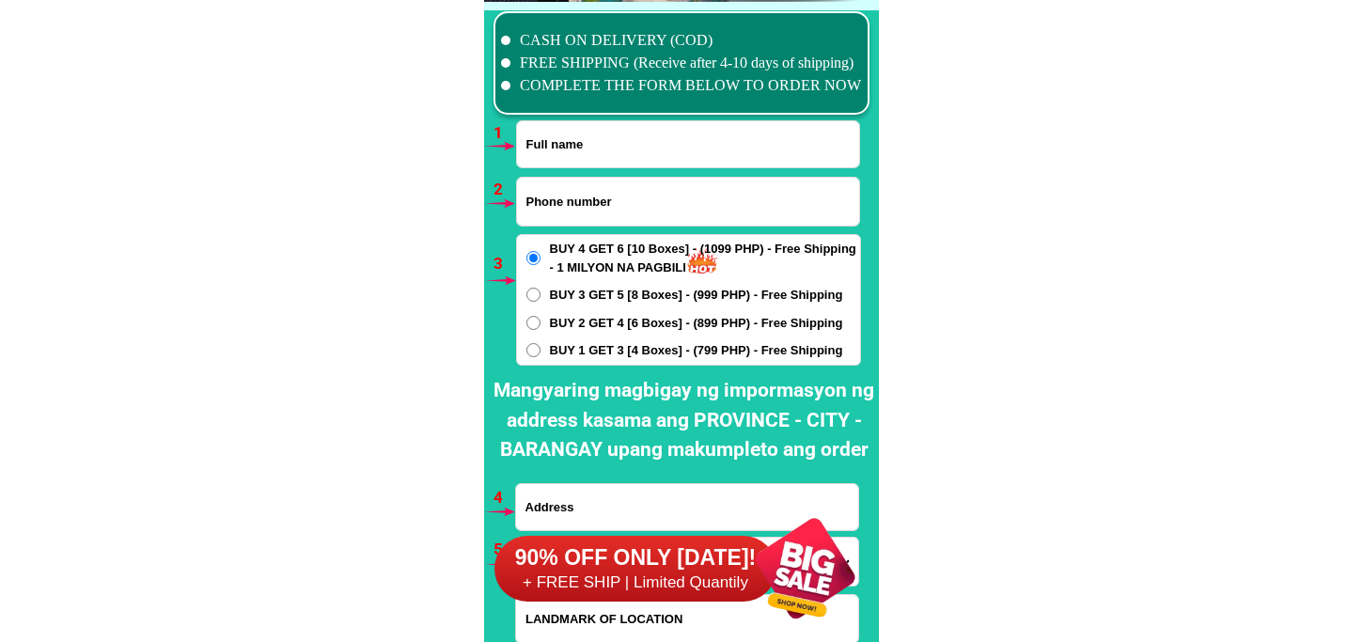
click at [584, 158] on input "Input full_name" at bounding box center [688, 144] width 342 height 46
paste input "Susana Ripdos"
type input "Susana Ripdos"
click at [619, 180] on input "Input phone_number" at bounding box center [688, 202] width 342 height 48
paste input "09471839849"
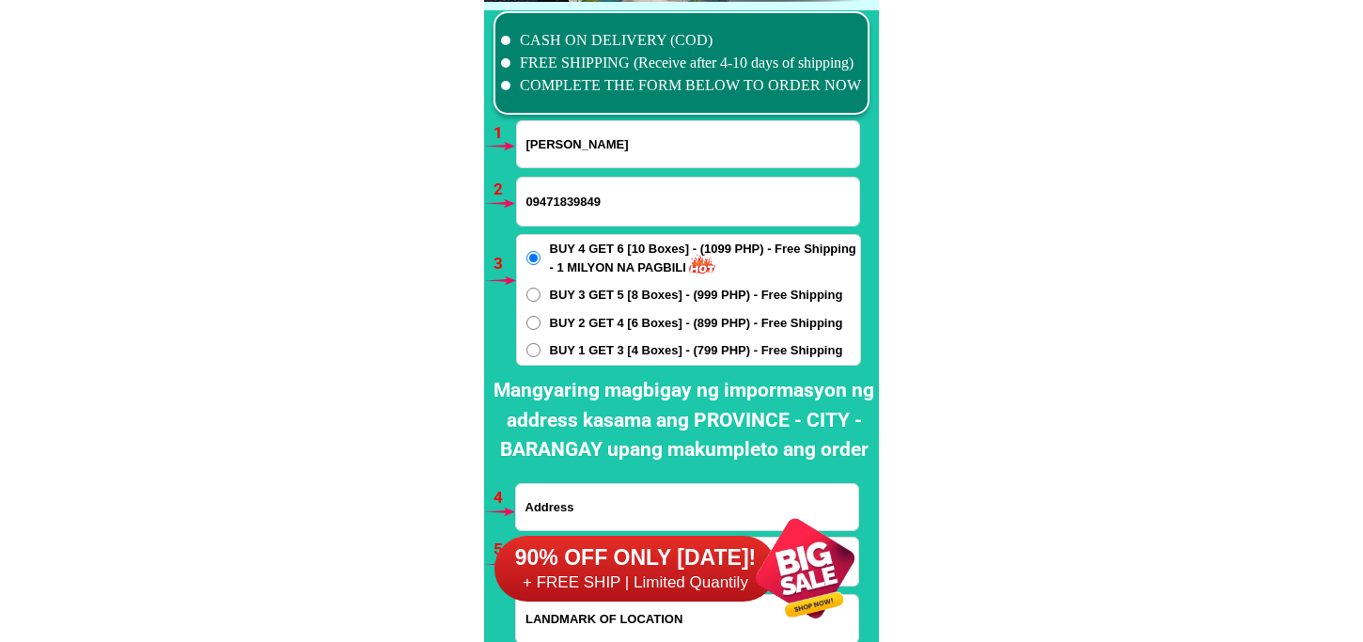
type input "09471839849"
click at [635, 344] on span "BUY 1 GET 3 [4 Boxes] - (799 PHP) - Free Shipping" at bounding box center [696, 350] width 293 height 19
click at [540, 344] on input "BUY 1 GET 3 [4 Boxes] - (799 PHP) - Free Shipping" at bounding box center [533, 350] width 14 height 14
radio input "true"
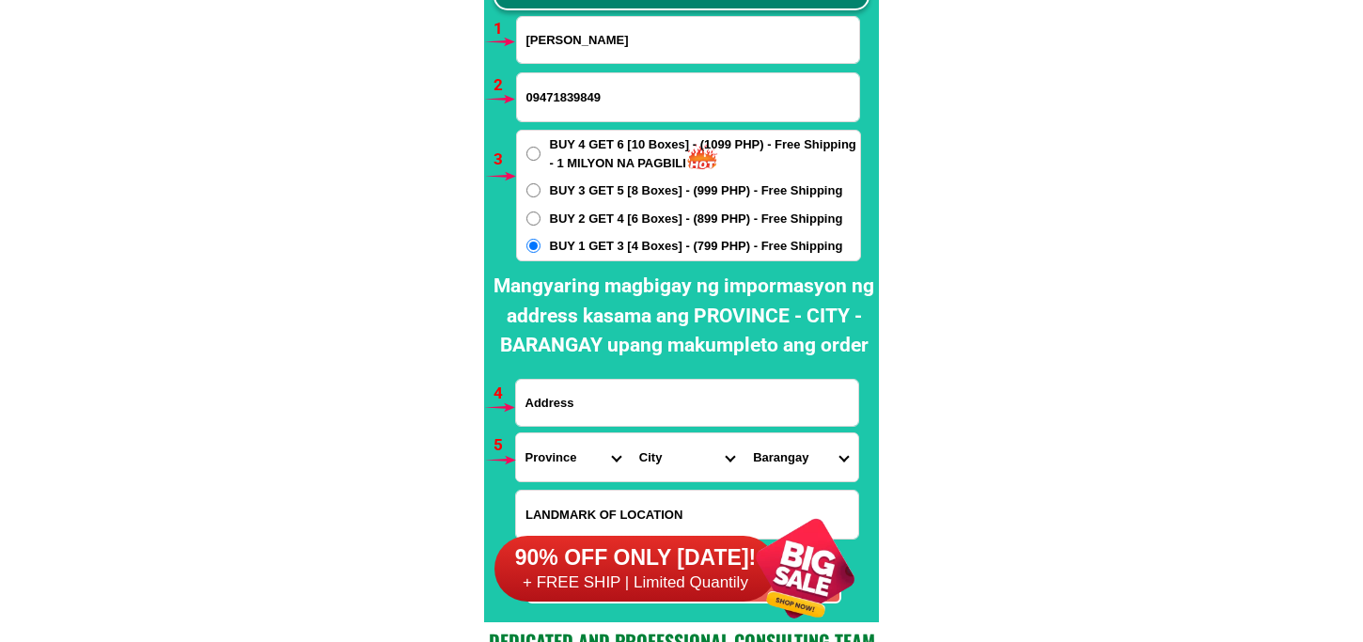
click at [622, 388] on input "Input address" at bounding box center [687, 403] width 342 height 46
paste input "007 riverside san isdro cabuyao laguna susana ripdos"
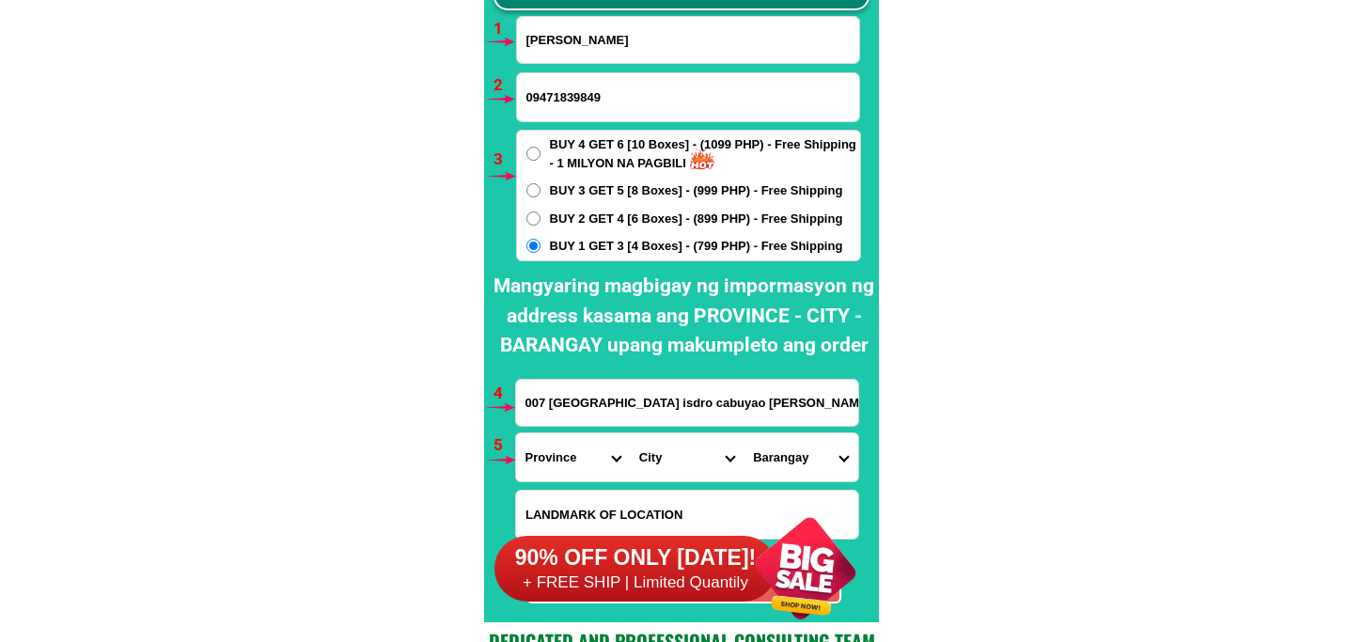
type input "007 riverside san isdro cabuyao laguna susana ripdos"
drag, startPoint x: 553, startPoint y: 456, endPoint x: 553, endPoint y: 437, distance: 18.8
click at [553, 456] on select "Province [GEOGRAPHIC_DATA] [GEOGRAPHIC_DATA][PERSON_NAME][GEOGRAPHIC_DATA][GEOG…" at bounding box center [573, 457] width 114 height 48
select select "63_904"
click at [516, 433] on select "Province [GEOGRAPHIC_DATA] [GEOGRAPHIC_DATA][PERSON_NAME][GEOGRAPHIC_DATA][GEOG…" at bounding box center [573, 457] width 114 height 48
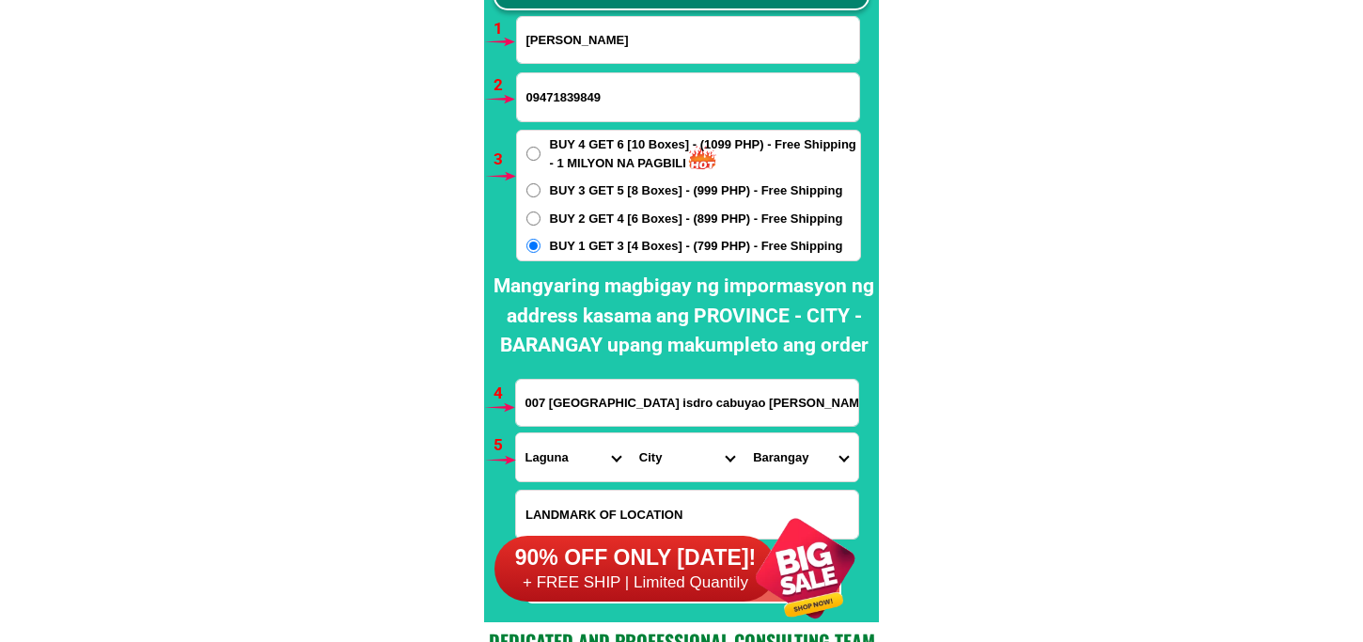
drag, startPoint x: 662, startPoint y: 458, endPoint x: 661, endPoint y: 442, distance: 16.0
click at [661, 457] on select "City Alaminos Bay Binan-city Cabuyao Calamba-city Calauan Cavinti Famy Laguna-k…" at bounding box center [687, 457] width 114 height 48
select select "63_9048628"
click at [630, 433] on select "City Alaminos Bay Binan-city Cabuyao Calamba-city Calauan Cavinti Famy Laguna-k…" at bounding box center [687, 457] width 114 height 48
drag, startPoint x: 818, startPoint y: 446, endPoint x: 813, endPoint y: 432, distance: 14.9
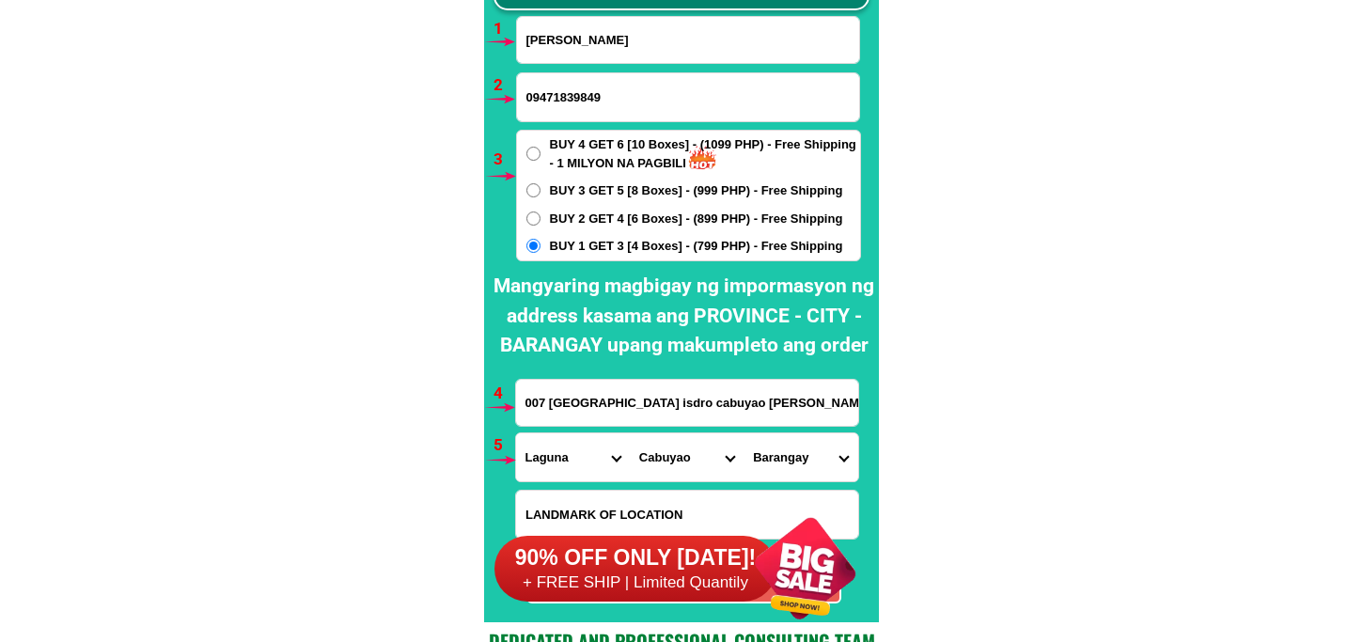
click at [813, 444] on select "Barangay Baclaran Banaybanay Banlic Barangay dos (pob.) Barangay tres (pob.) Ba…" at bounding box center [801, 457] width 114 height 48
select select "63_90486288245"
click at [744, 433] on select "Barangay Baclaran Banaybanay Banlic Barangay dos (pob.) Barangay tres (pob.) Ba…" at bounding box center [801, 457] width 114 height 48
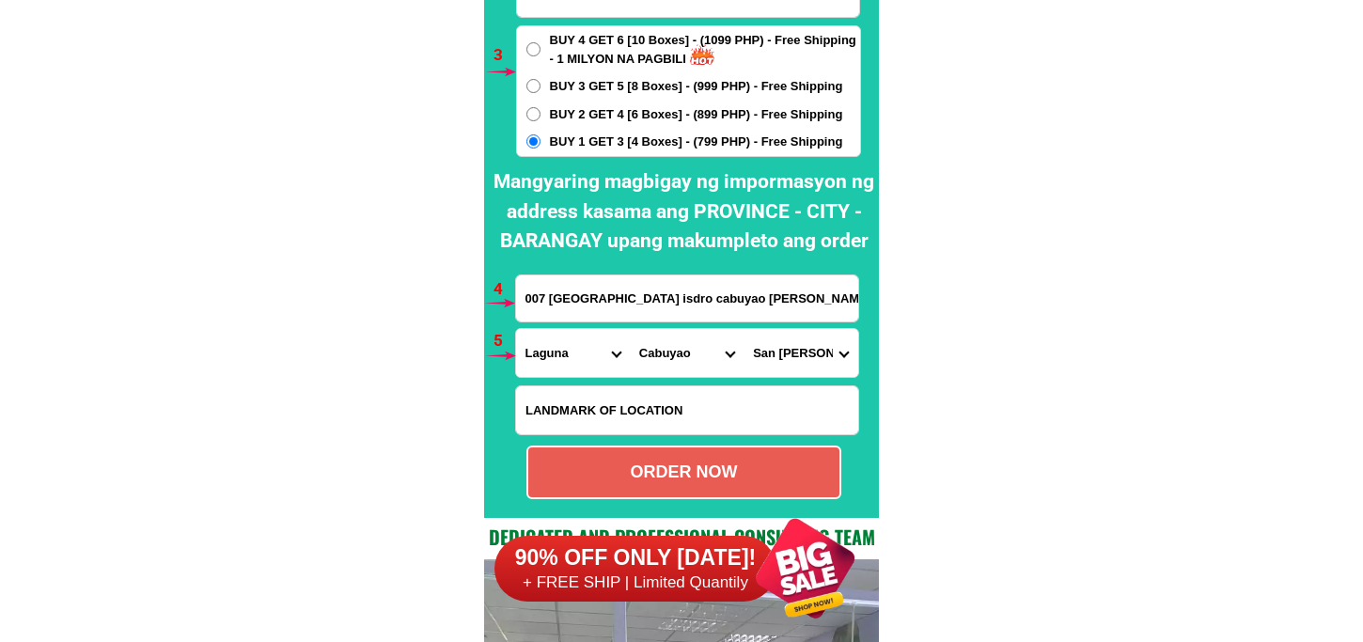
click at [662, 456] on div "ORDER NOW" at bounding box center [683, 473] width 315 height 54
type input "007 riverside san isdro cabuyao laguna susana ripdos"
radio input "true"
